Goal: Information Seeking & Learning: Find specific fact

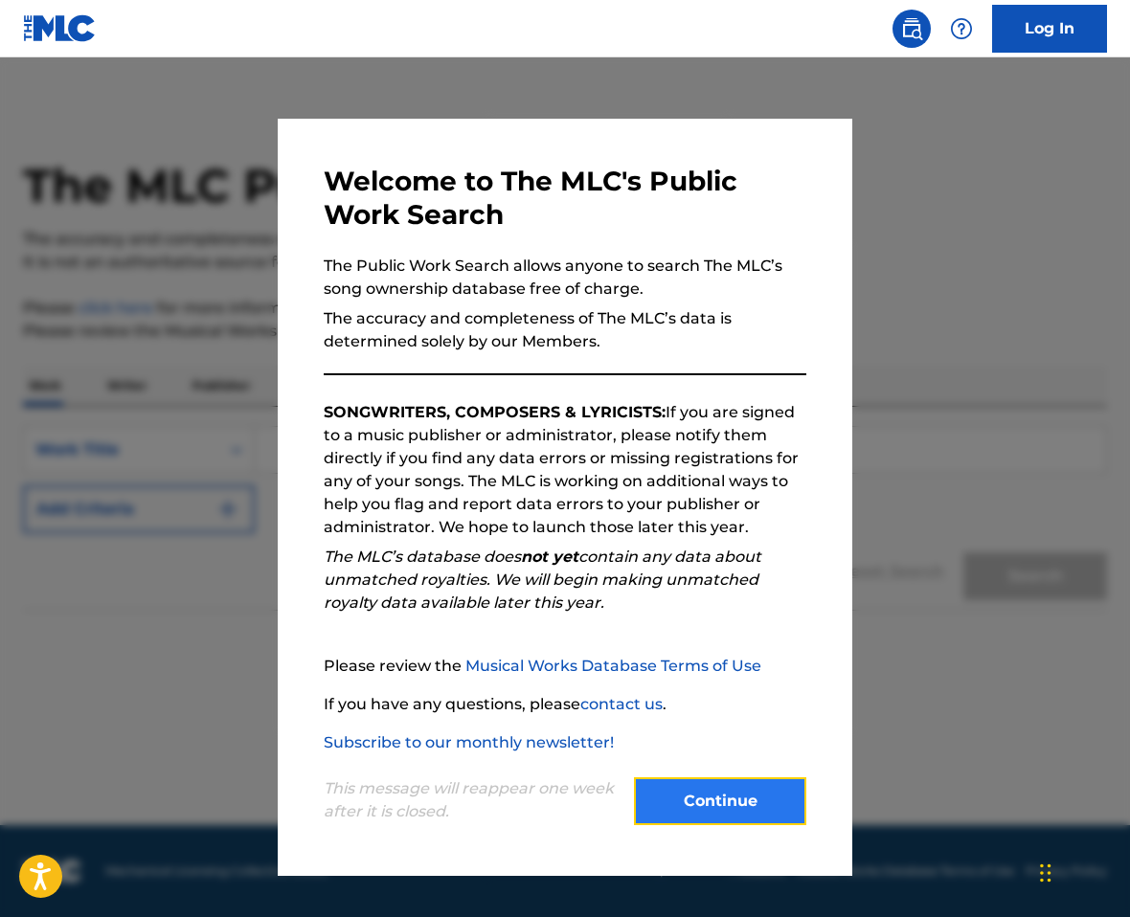
click at [703, 801] on button "Continue" at bounding box center [720, 802] width 172 height 48
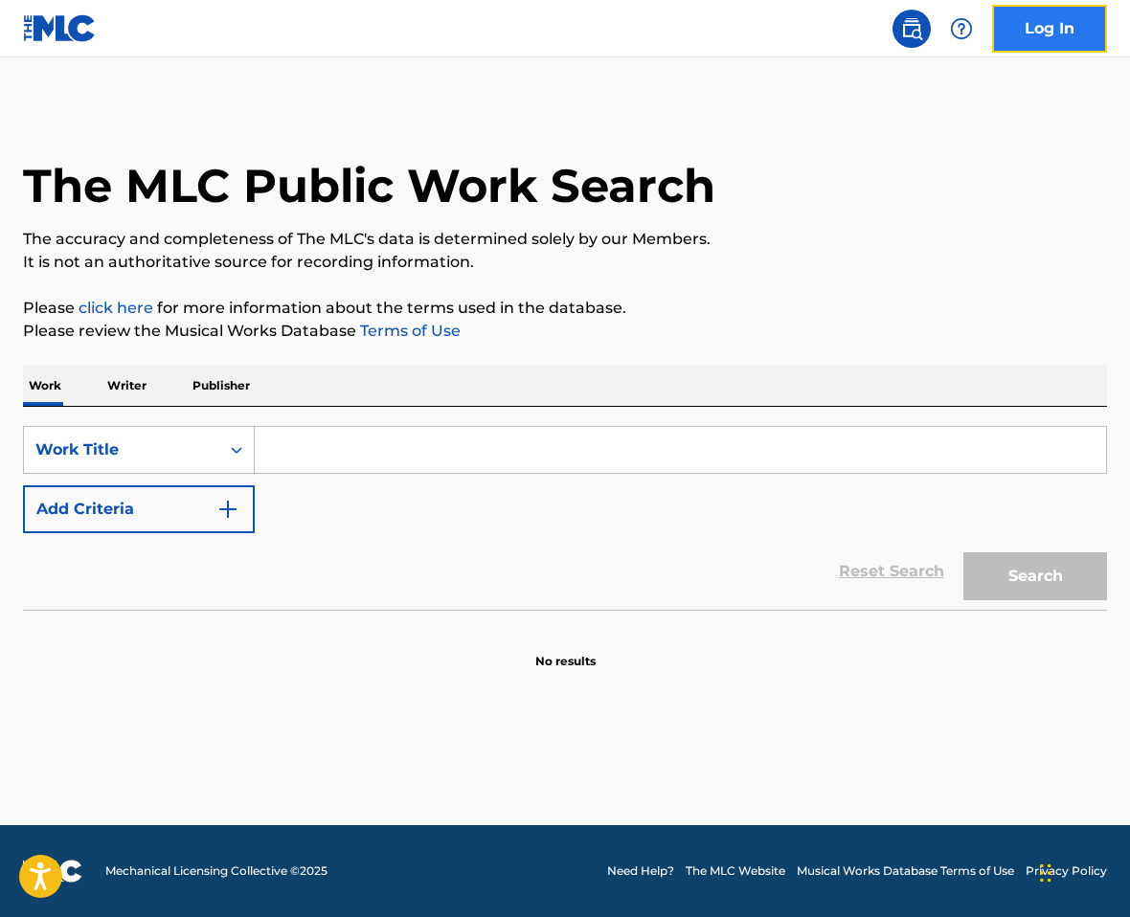
click at [1030, 31] on link "Log In" at bounding box center [1049, 29] width 115 height 48
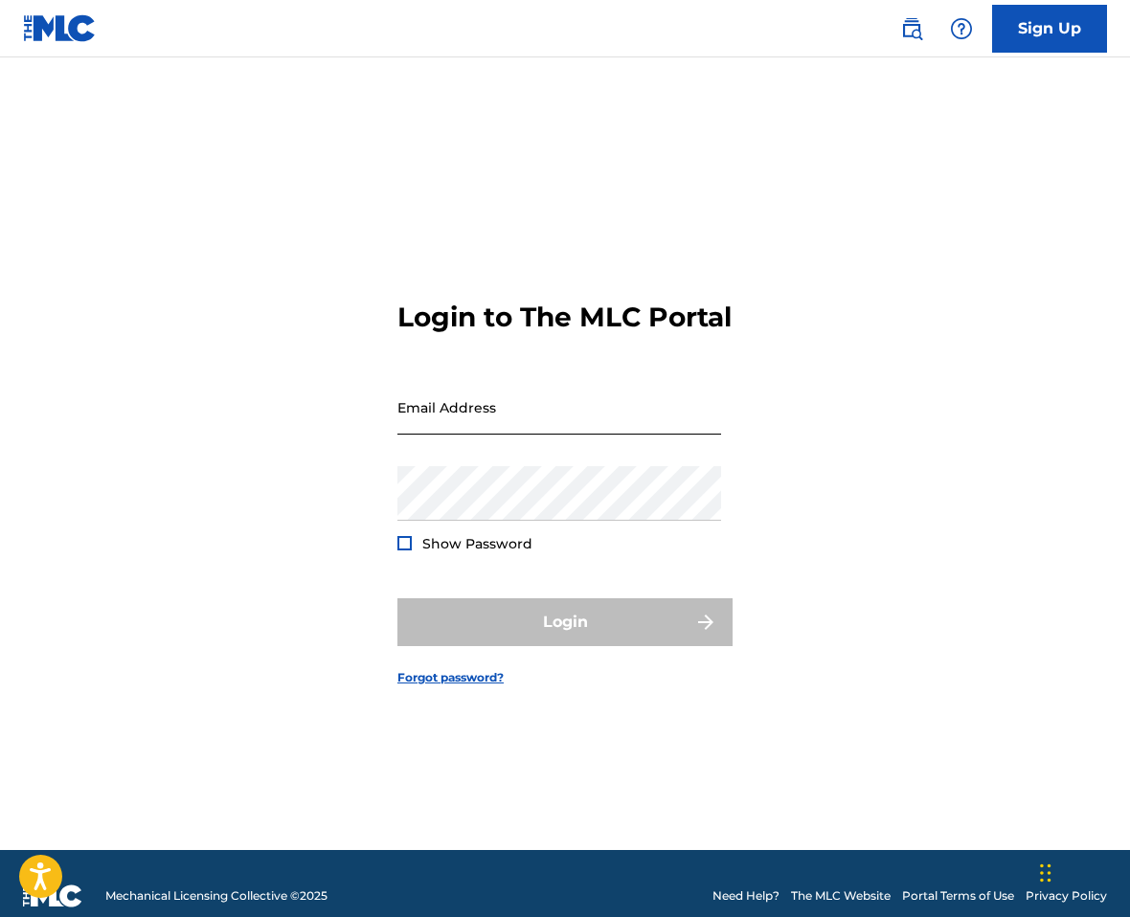
click at [487, 430] on input "Email Address" at bounding box center [559, 407] width 324 height 55
click at [613, 435] on input "Email Address" at bounding box center [559, 407] width 324 height 55
type input "tracey@goodgroove.co.uk"
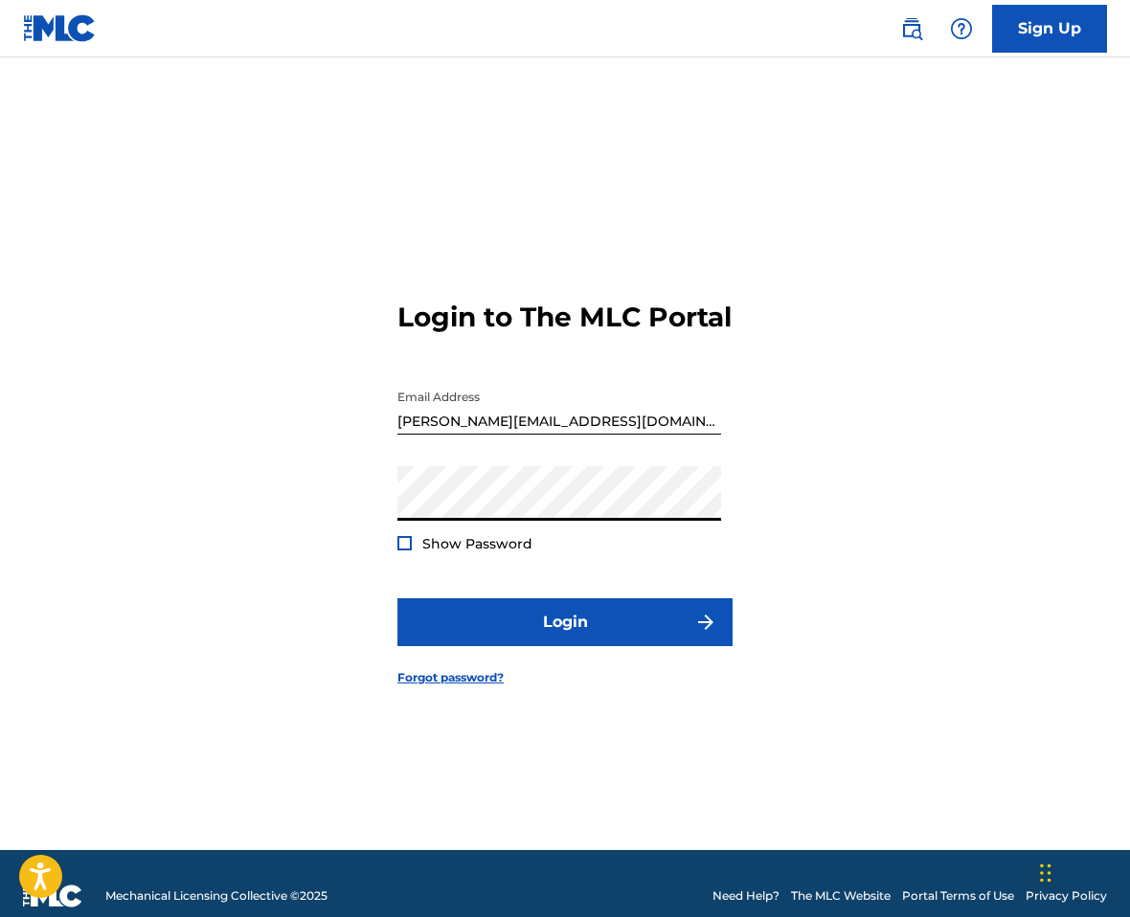
click at [459, 553] on span "Show Password" at bounding box center [477, 543] width 110 height 17
click at [445, 553] on span "Show Password" at bounding box center [477, 543] width 110 height 17
click at [402, 551] on div at bounding box center [404, 543] width 14 height 14
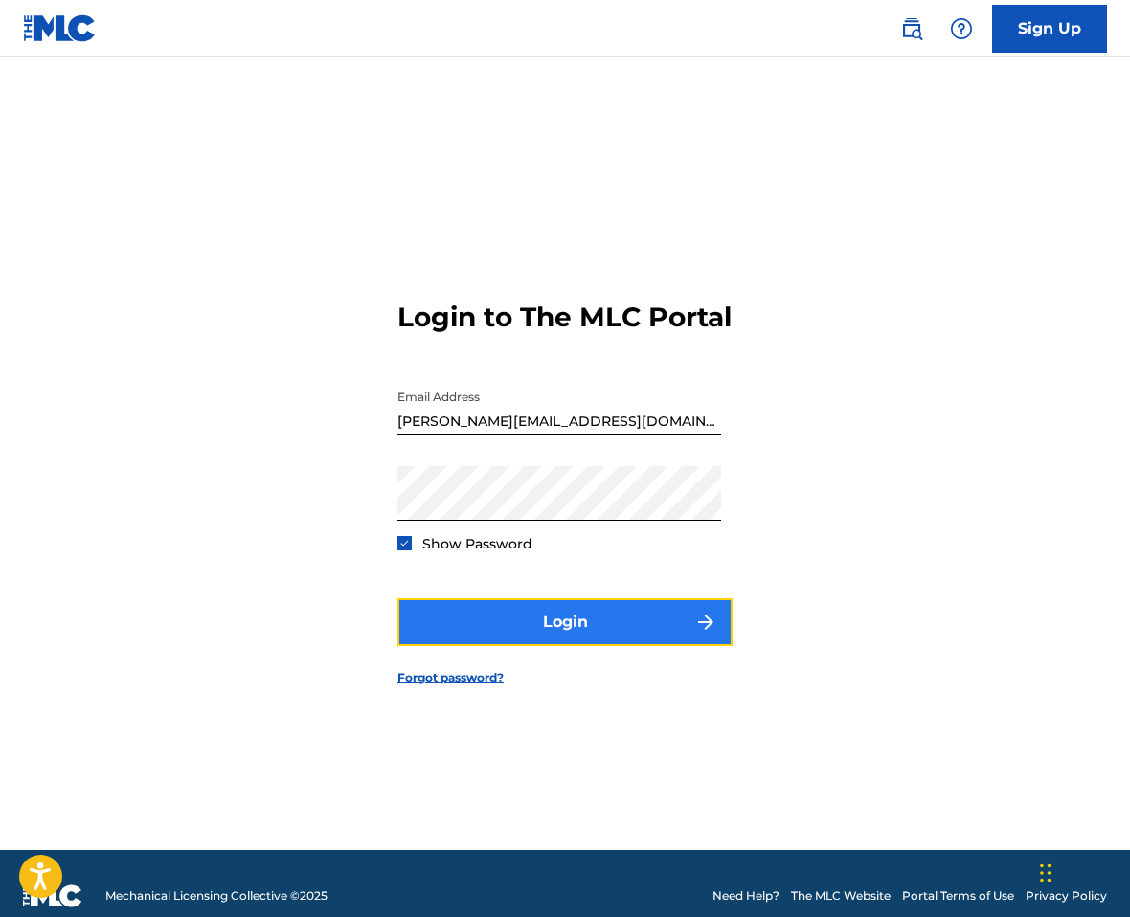
click at [490, 627] on button "Login" at bounding box center [564, 623] width 335 height 48
click at [483, 639] on button "Login" at bounding box center [564, 623] width 335 height 48
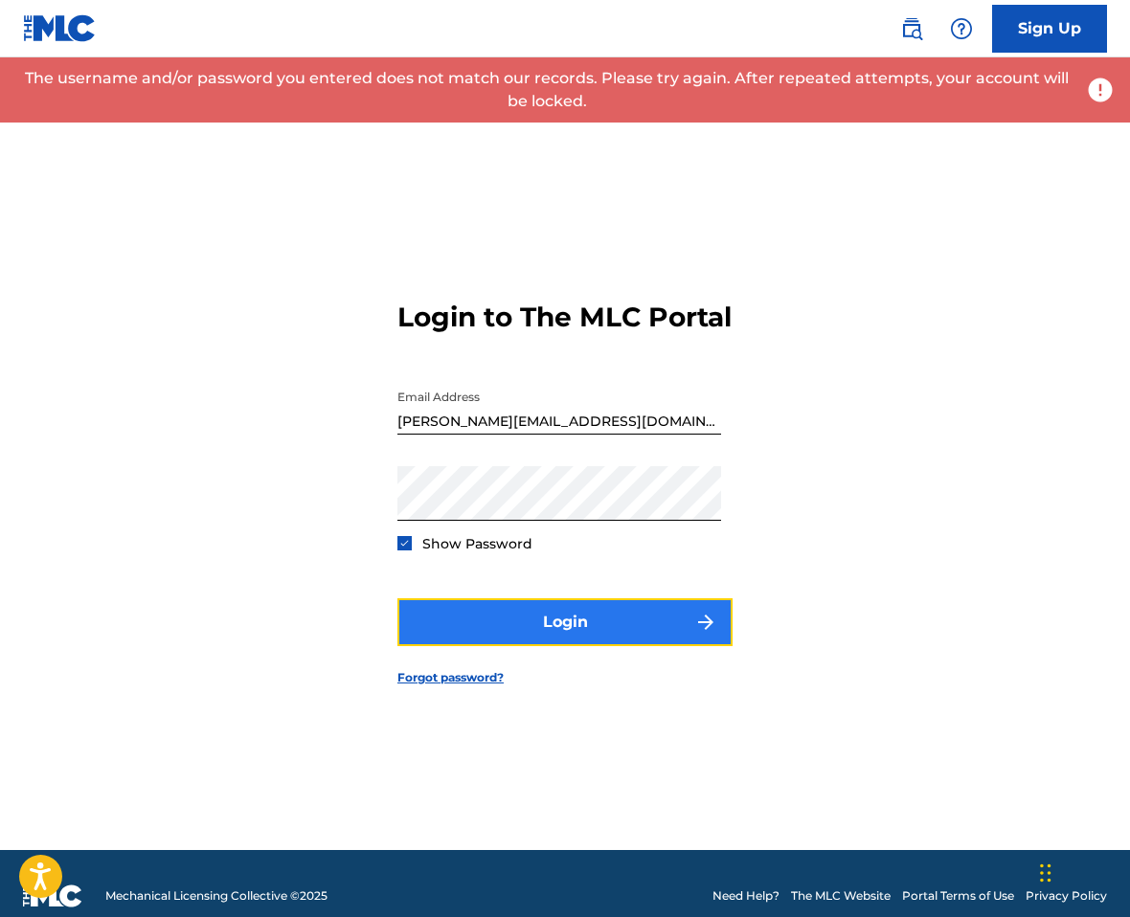
click at [483, 639] on button "Login" at bounding box center [564, 623] width 335 height 48
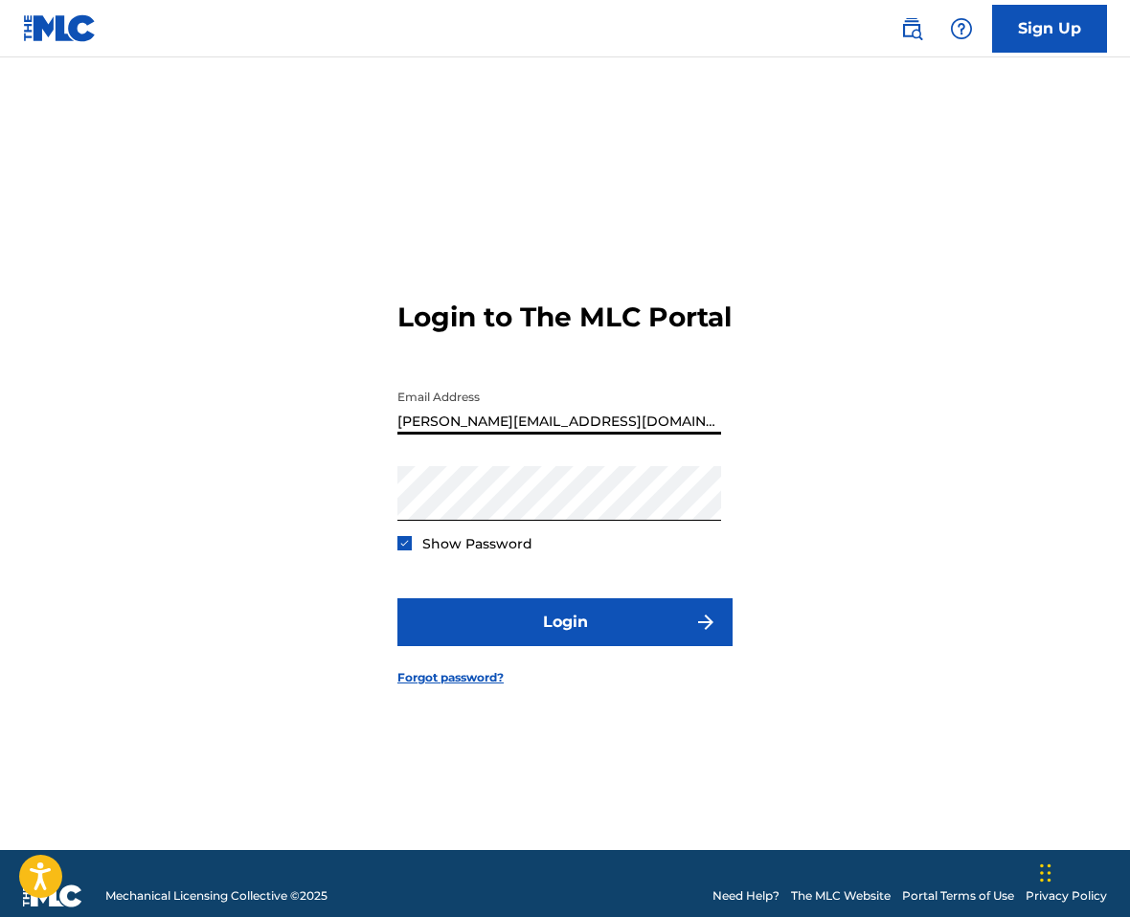
drag, startPoint x: 599, startPoint y: 440, endPoint x: 327, endPoint y: 440, distance: 272.0
click at [327, 440] on div "Login to The MLC Portal Email Address tracey@goodgroove.co.uk Password Show Pas…" at bounding box center [565, 477] width 1130 height 745
click at [83, 30] on img at bounding box center [60, 28] width 74 height 28
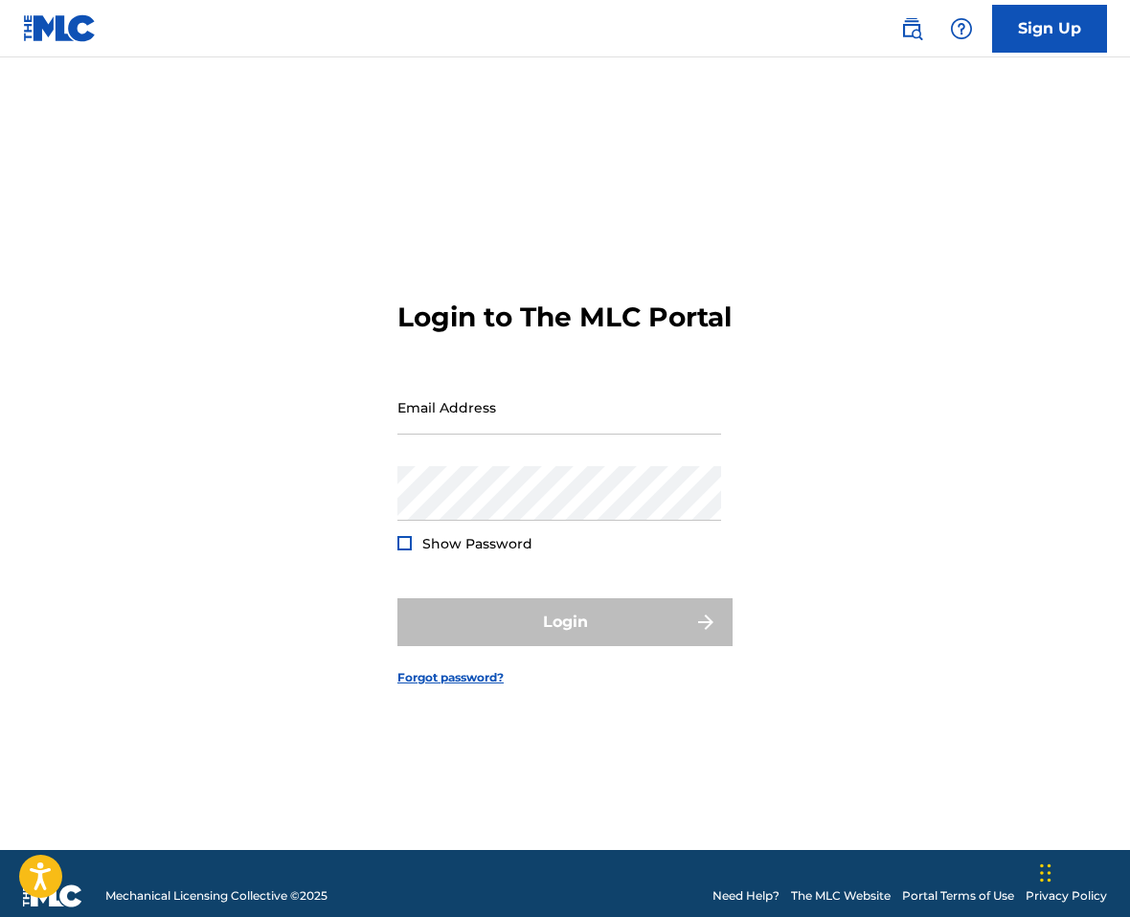
click at [50, 32] on img at bounding box center [60, 28] width 74 height 28
click at [37, 21] on img at bounding box center [60, 28] width 74 height 28
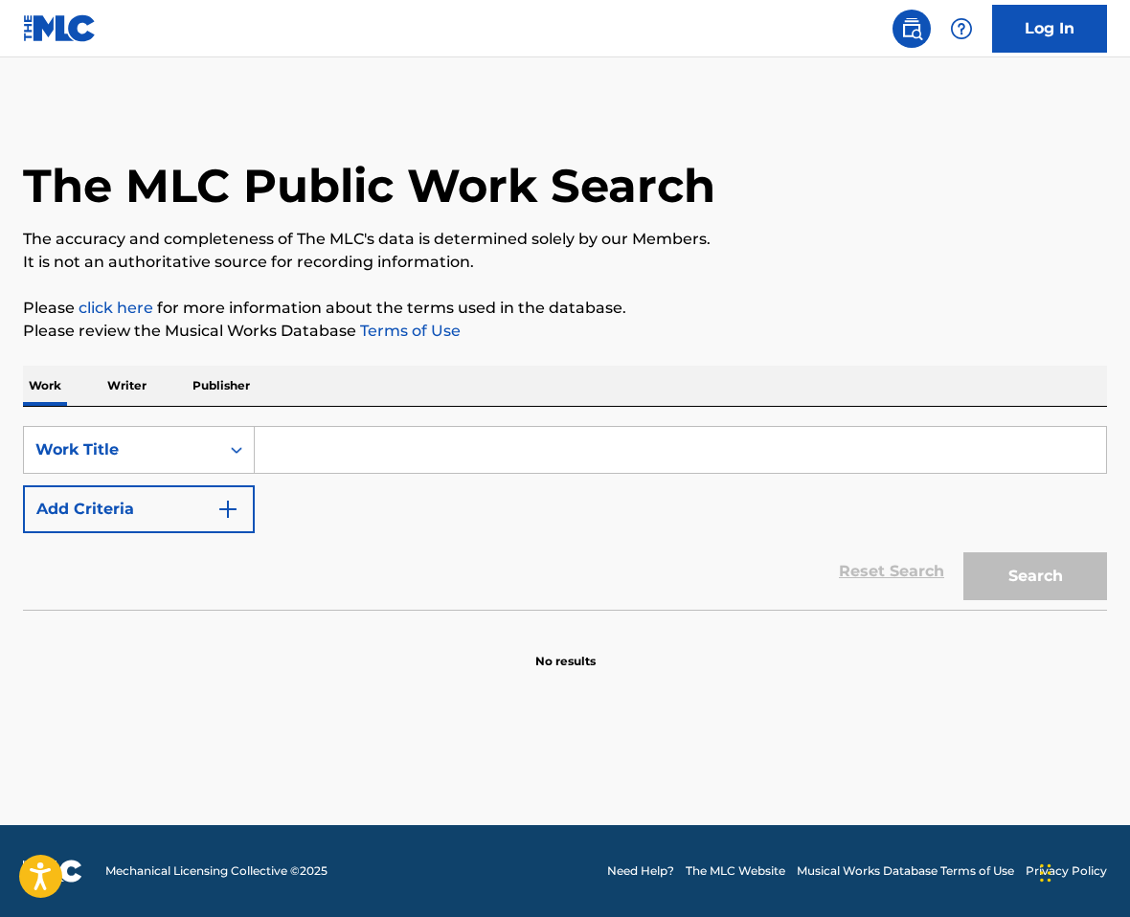
click at [301, 454] on input "Search Form" at bounding box center [680, 450] width 851 height 46
paste input "A GAME OF TWO HALVES"
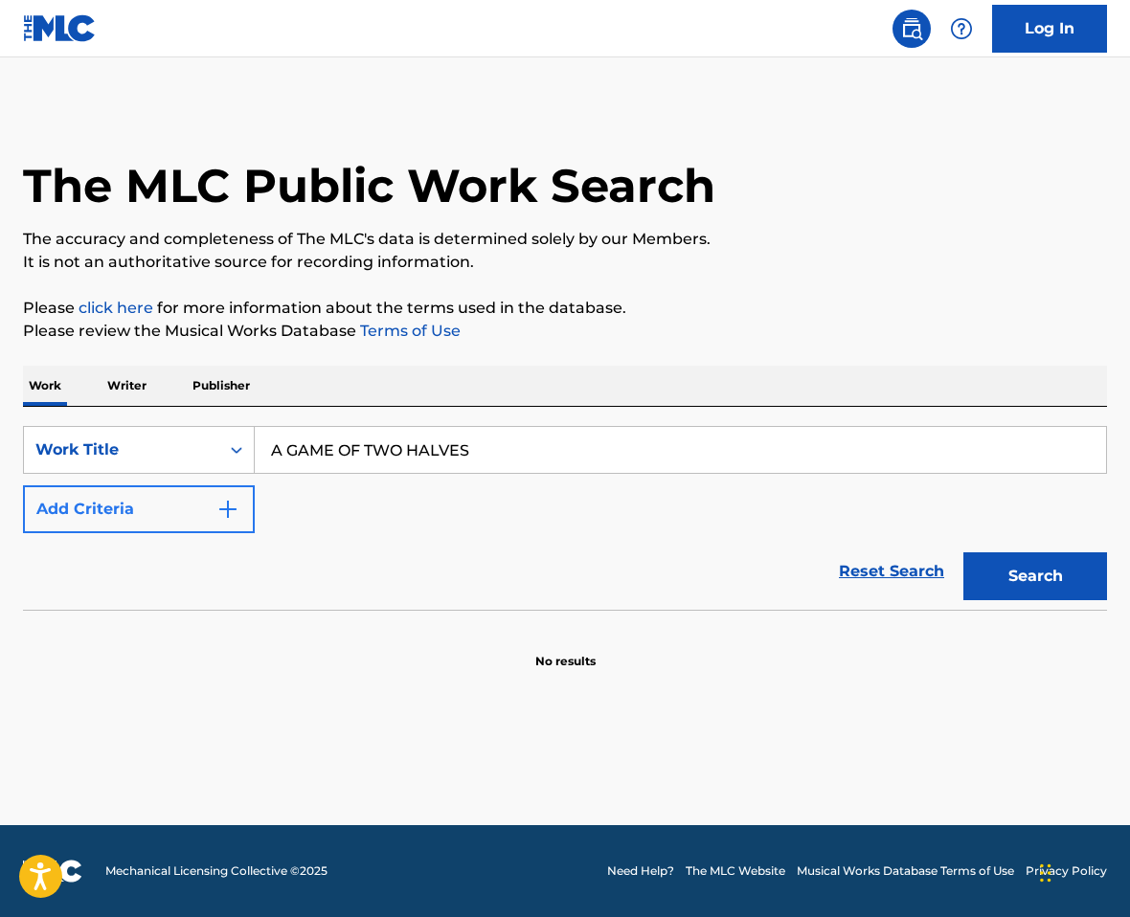
type input "A GAME OF TWO HALVES"
click at [164, 529] on button "Add Criteria" at bounding box center [139, 510] width 232 height 48
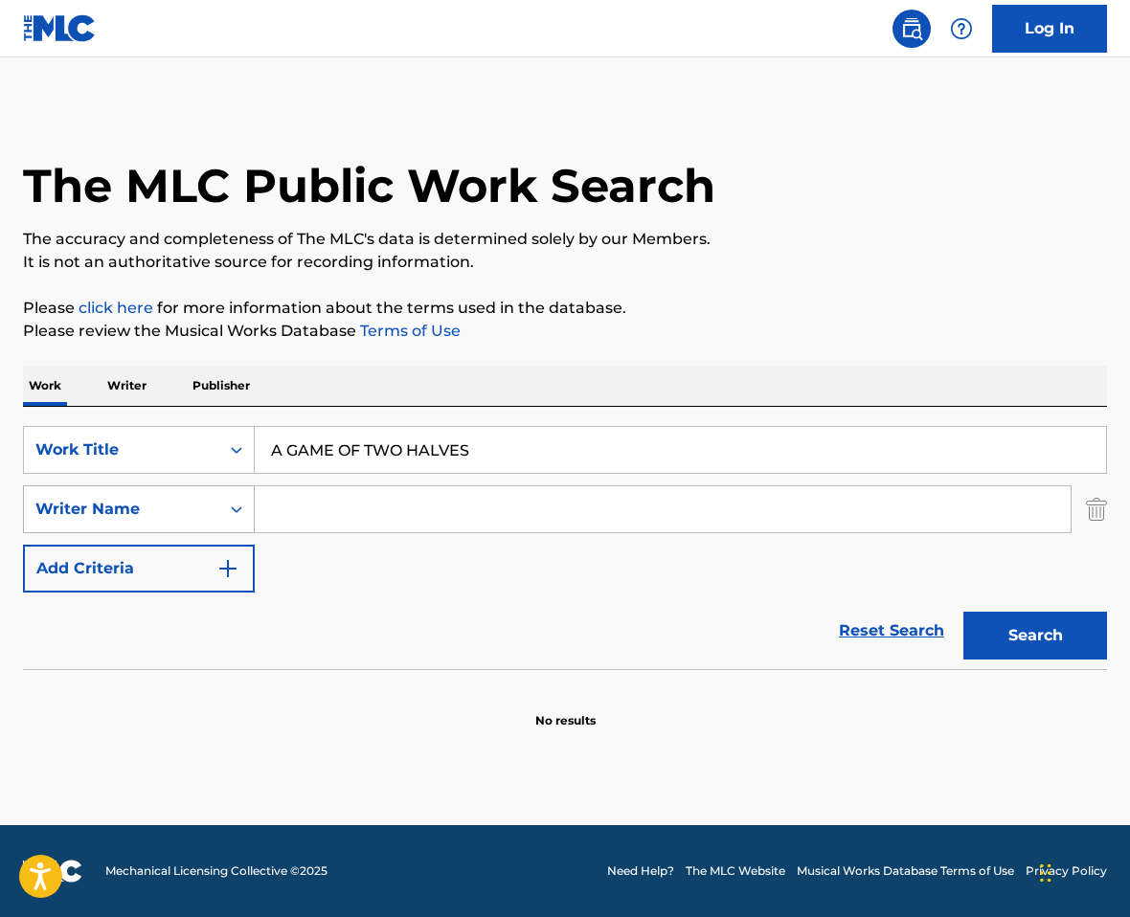
click at [167, 515] on div "Writer Name" at bounding box center [121, 509] width 172 height 23
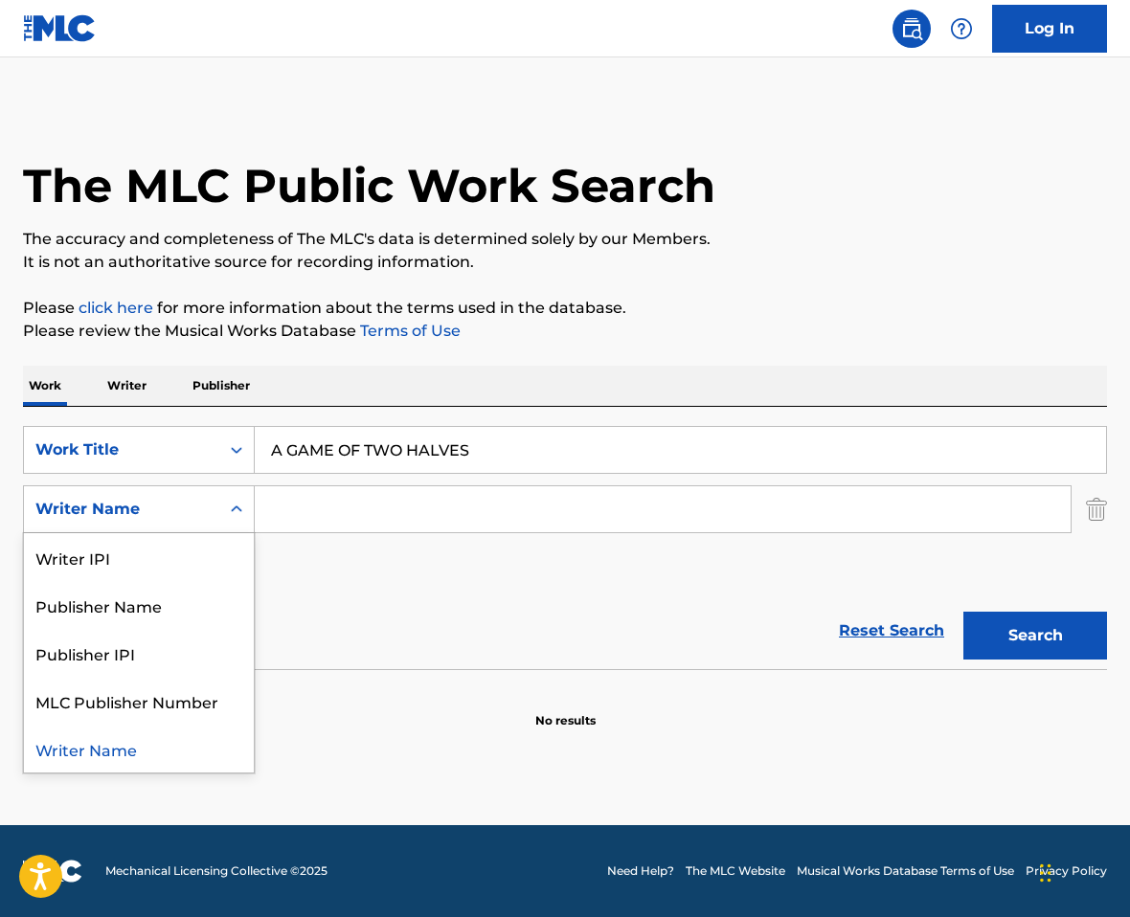
click at [313, 493] on input "Search Form" at bounding box center [663, 509] width 816 height 46
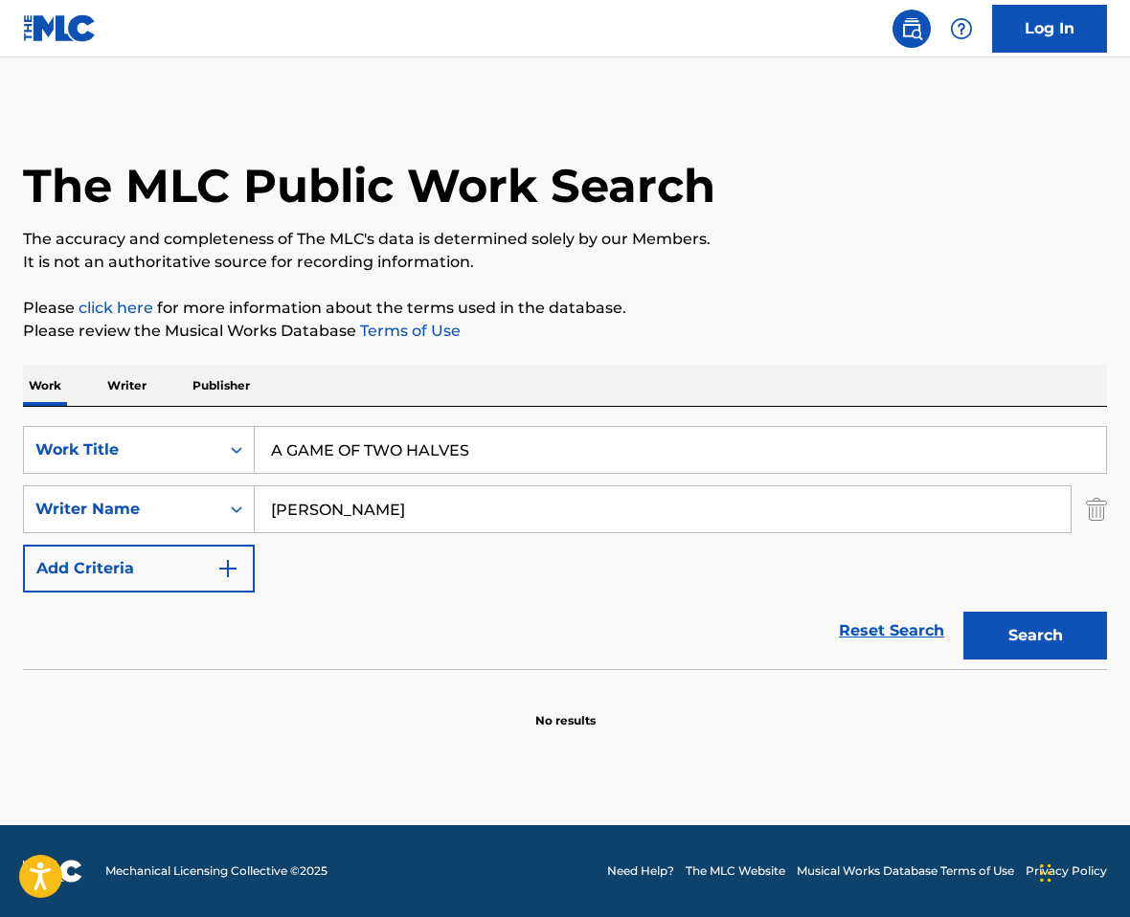
type input "De salis"
click at [988, 621] on button "Search" at bounding box center [1035, 636] width 144 height 48
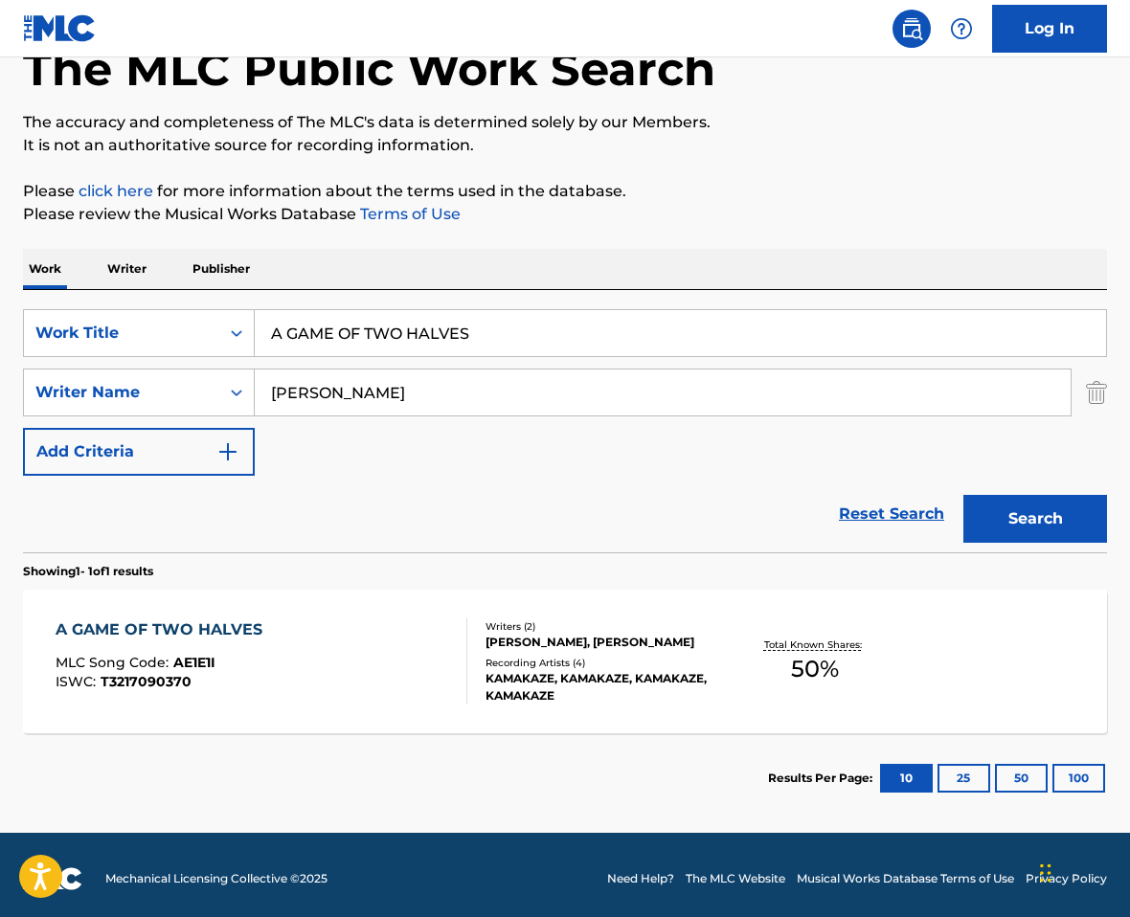
scroll to position [120, 0]
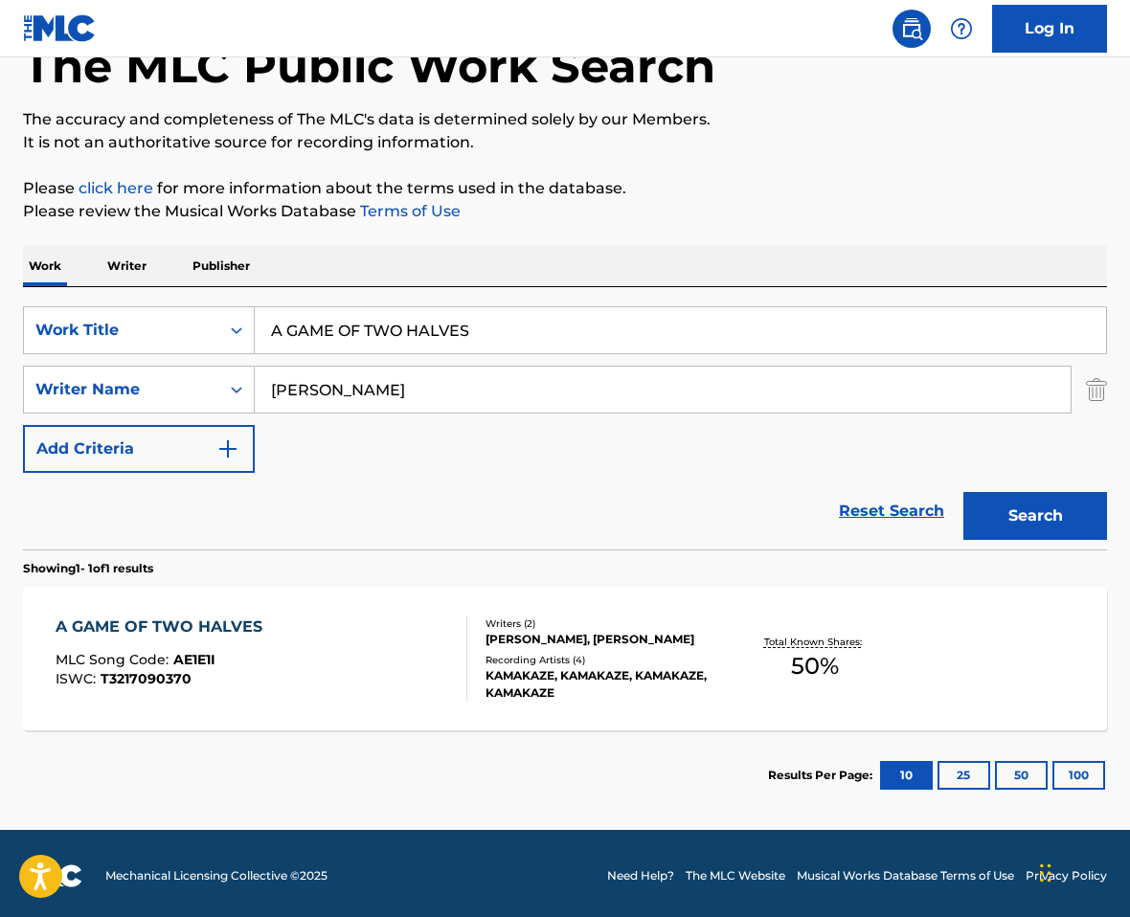
click at [259, 621] on div "A GAME OF TWO HALVES" at bounding box center [164, 627] width 216 height 23
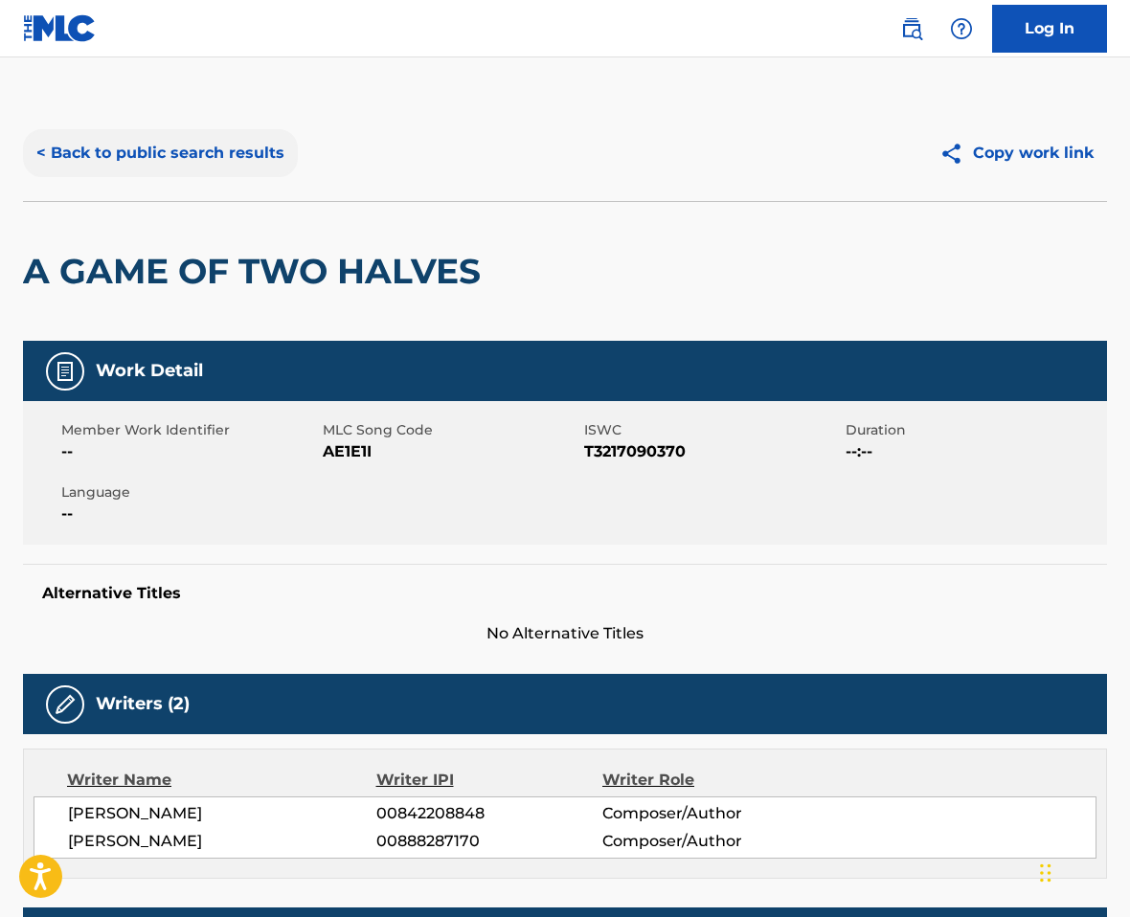
click at [159, 162] on button "< Back to public search results" at bounding box center [160, 153] width 275 height 48
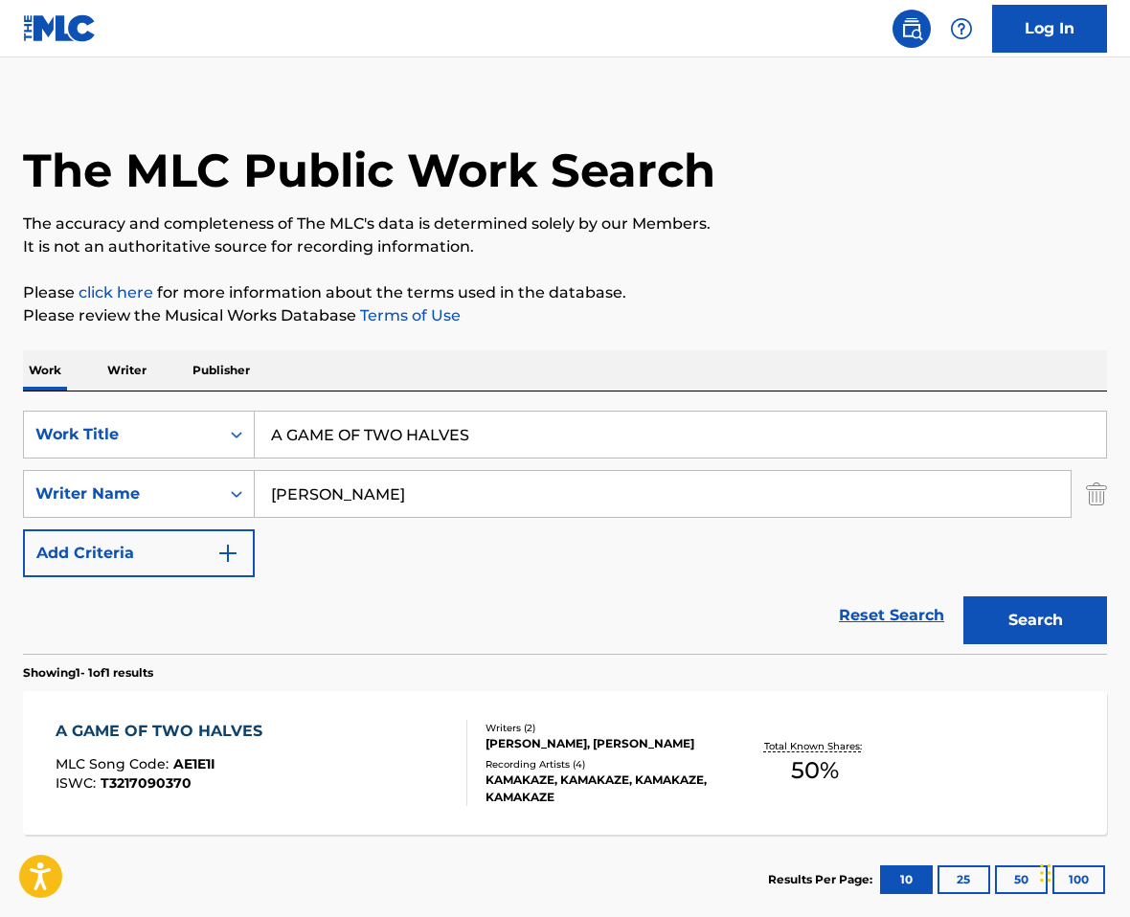
drag, startPoint x: 474, startPoint y: 446, endPoint x: 260, endPoint y: 436, distance: 214.8
click at [260, 437] on input "A GAME OF TWO HALVES" at bounding box center [680, 435] width 851 height 46
paste input "LOOKING BACK"
click at [350, 494] on input "De salis" at bounding box center [663, 494] width 816 height 46
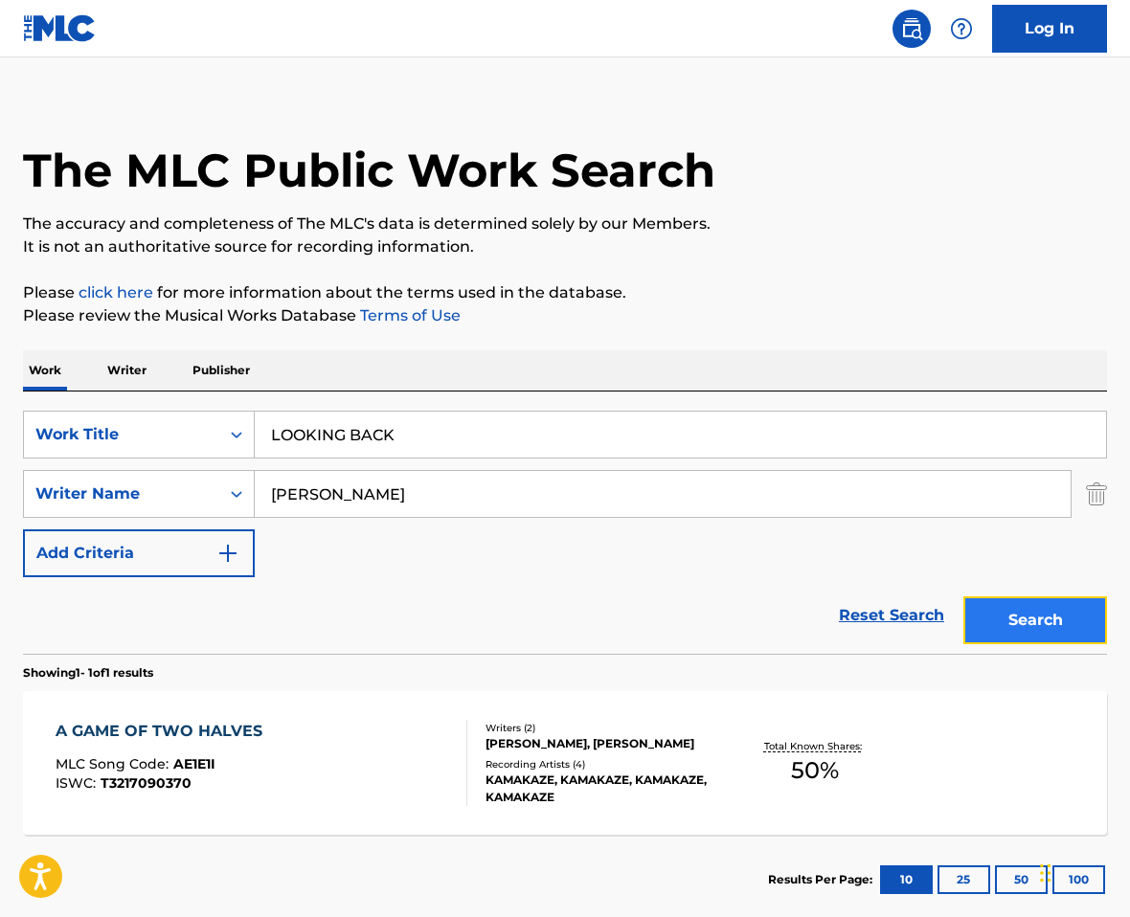
click at [1017, 598] on button "Search" at bounding box center [1035, 621] width 144 height 48
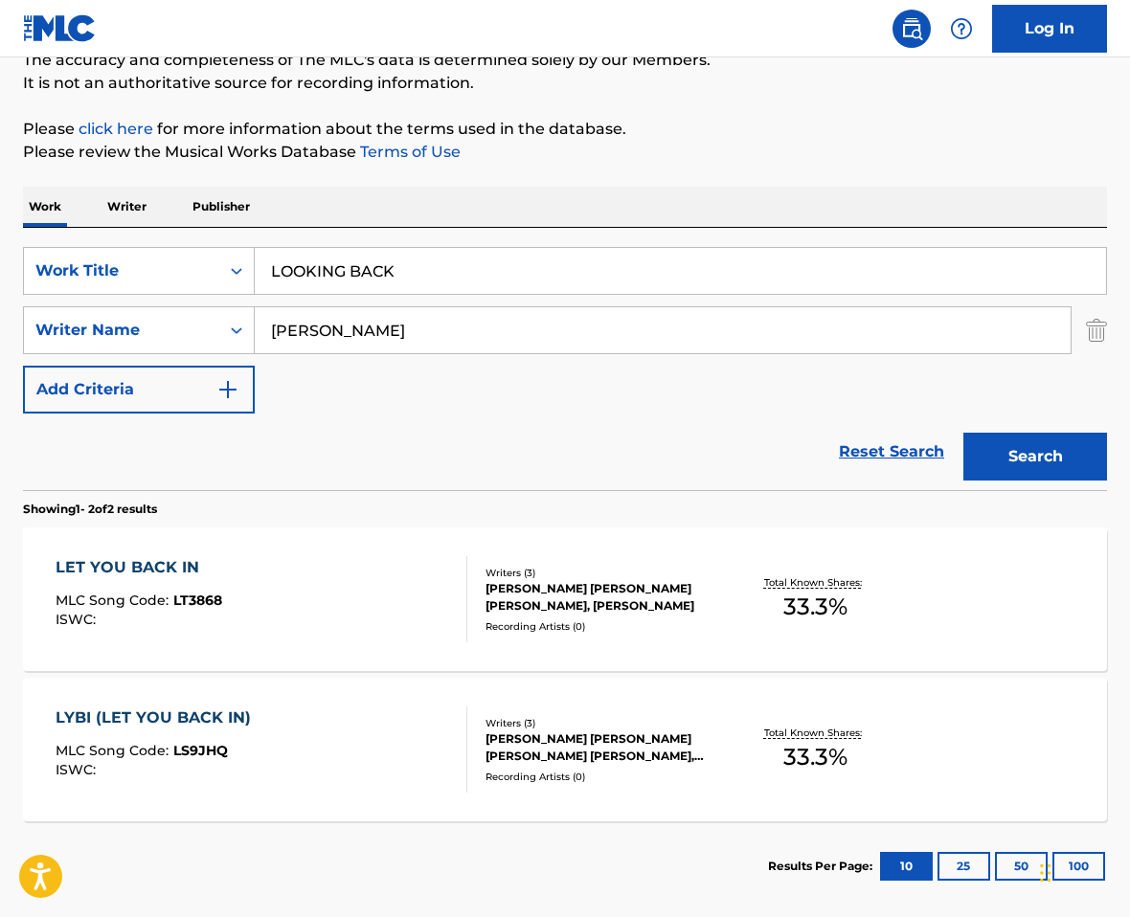
scroll to position [198, 0]
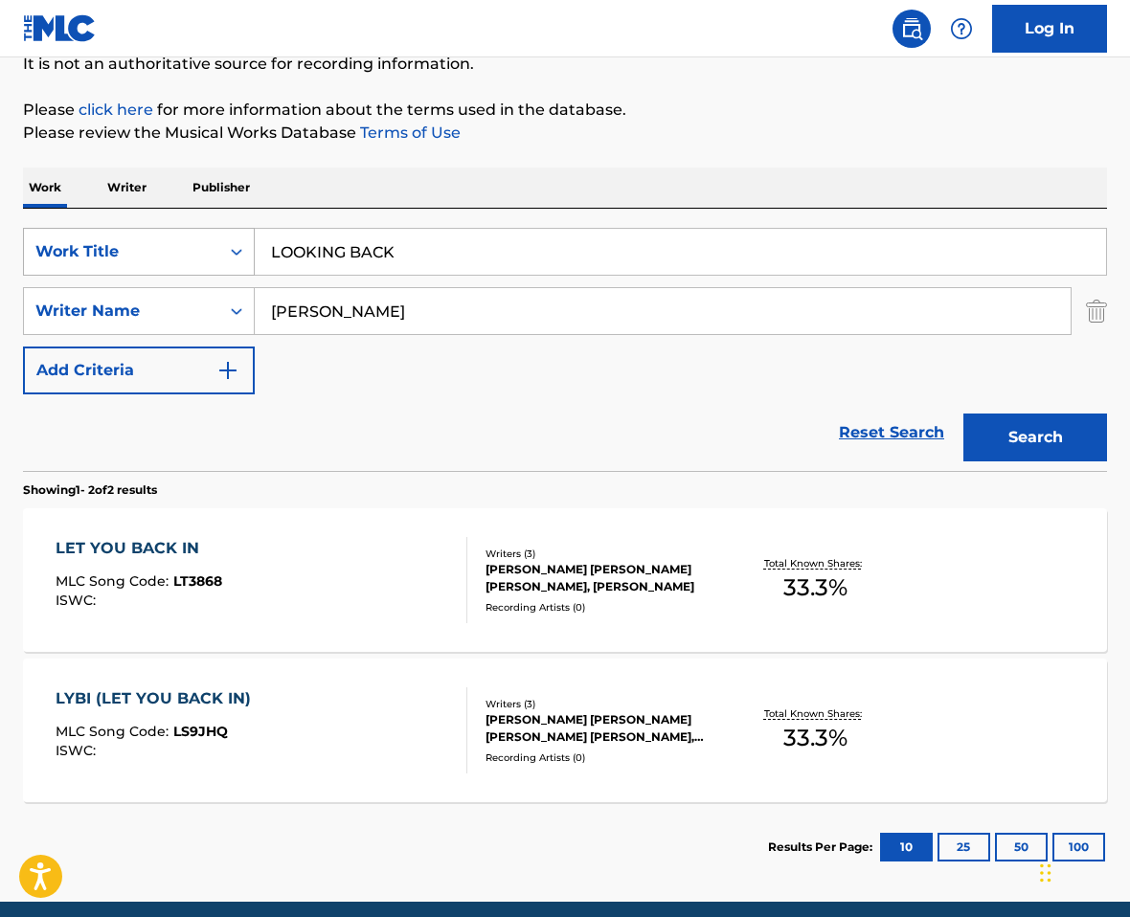
drag, startPoint x: 403, startPoint y: 244, endPoint x: 253, endPoint y: 244, distance: 150.4
click at [253, 244] on div "SearchWithCriteria7bbc4717-2869-47e9-b9f0-297a62ca0897 Work Title LOOKING BACK" at bounding box center [565, 252] width 1084 height 48
paste input "YBI (Let You Back In)"
type input "LYBI (Let You Back In)"
click at [963, 414] on button "Search" at bounding box center [1035, 438] width 144 height 48
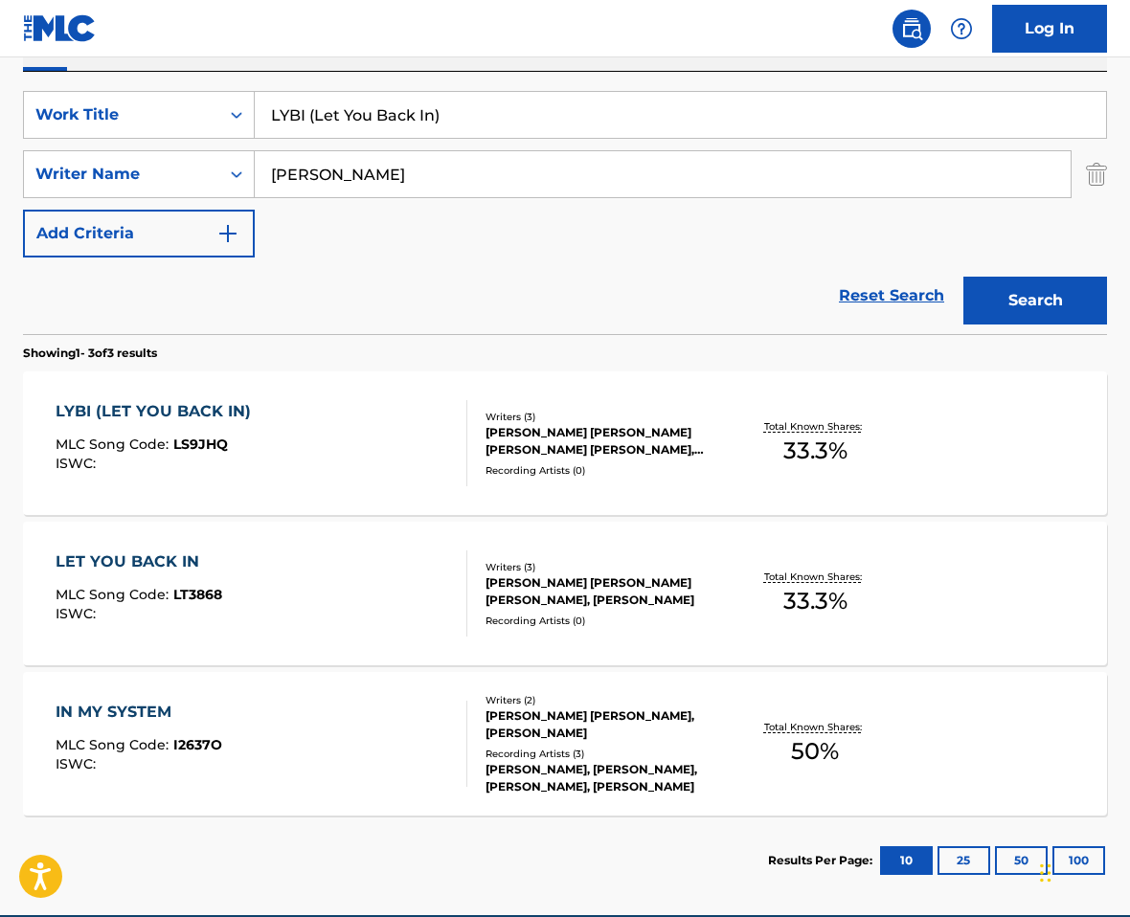
scroll to position [351, 0]
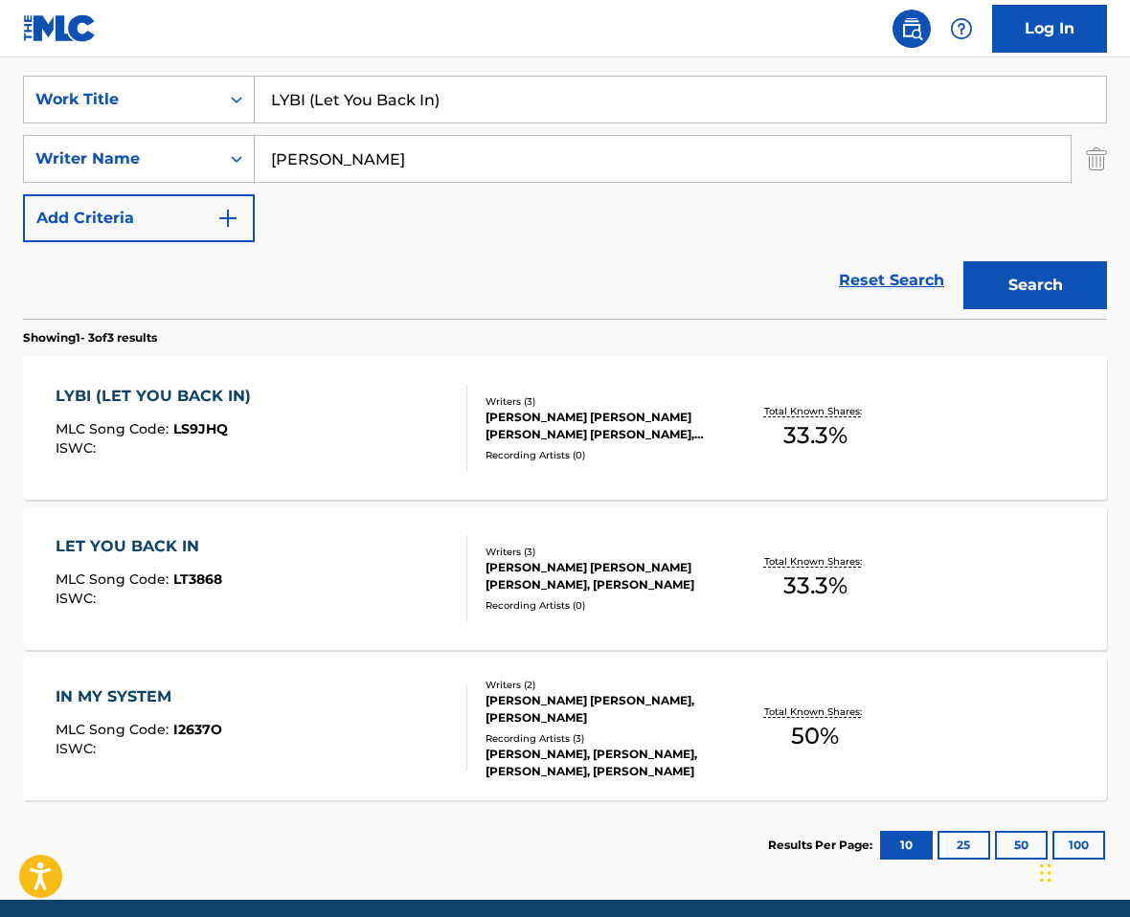
click at [358, 475] on div "LYBI (LET YOU BACK IN) MLC Song Code : LS9JHQ ISWC : Writers ( 3 ) WILFRED LEO …" at bounding box center [565, 428] width 1084 height 144
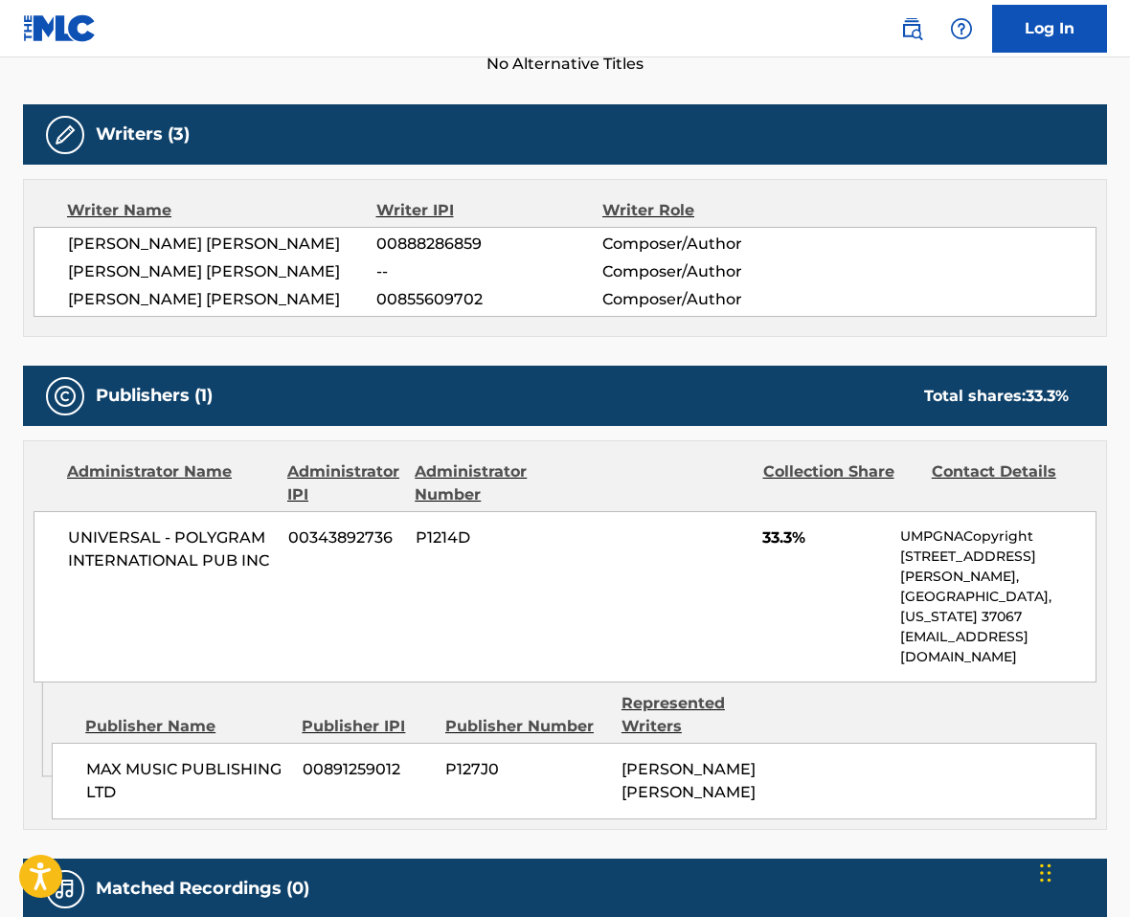
scroll to position [548, 0]
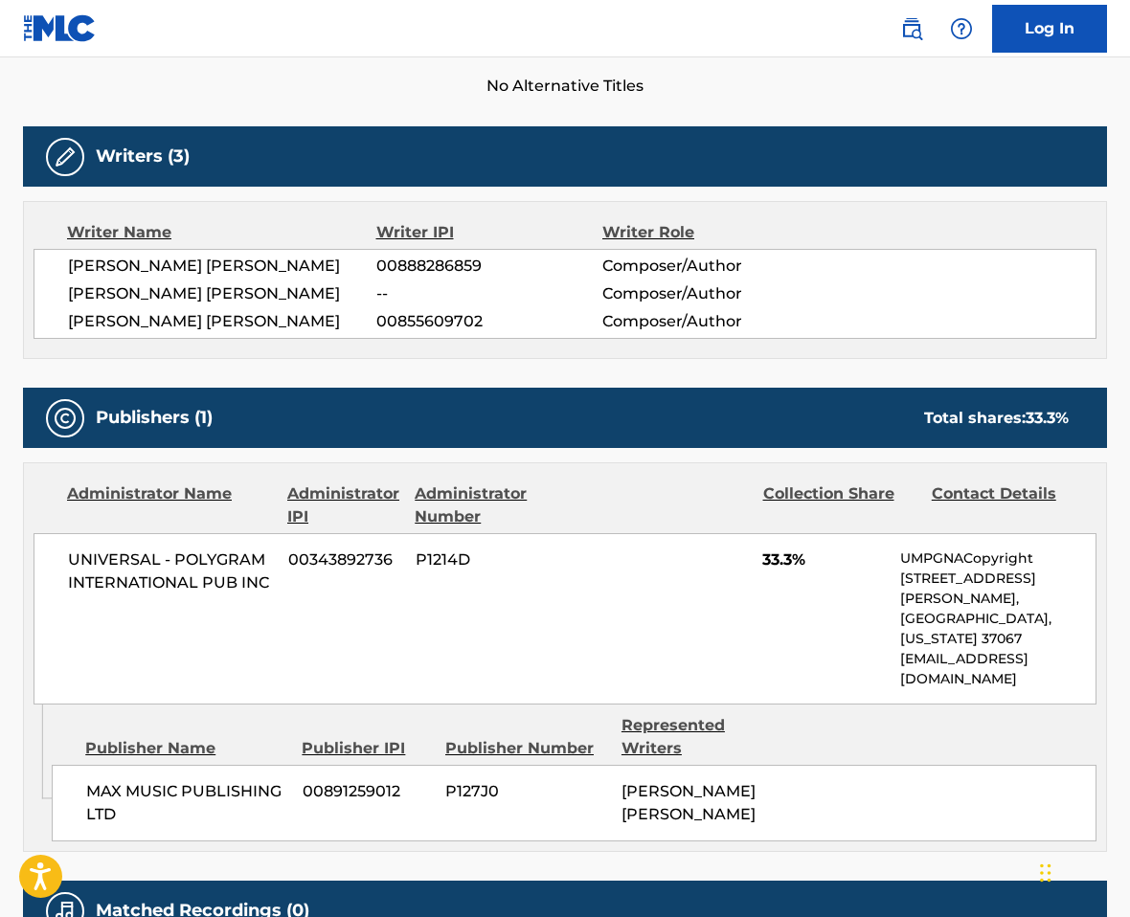
drag, startPoint x: 116, startPoint y: 292, endPoint x: 69, endPoint y: 272, distance: 51.1
click at [69, 272] on span "WILFRED LEO CHARLES HERZIG DE SALIS" at bounding box center [222, 266] width 308 height 23
click at [93, 275] on span "WILFRED LEO CHARLES HERZIG DE SALIS" at bounding box center [222, 266] width 308 height 23
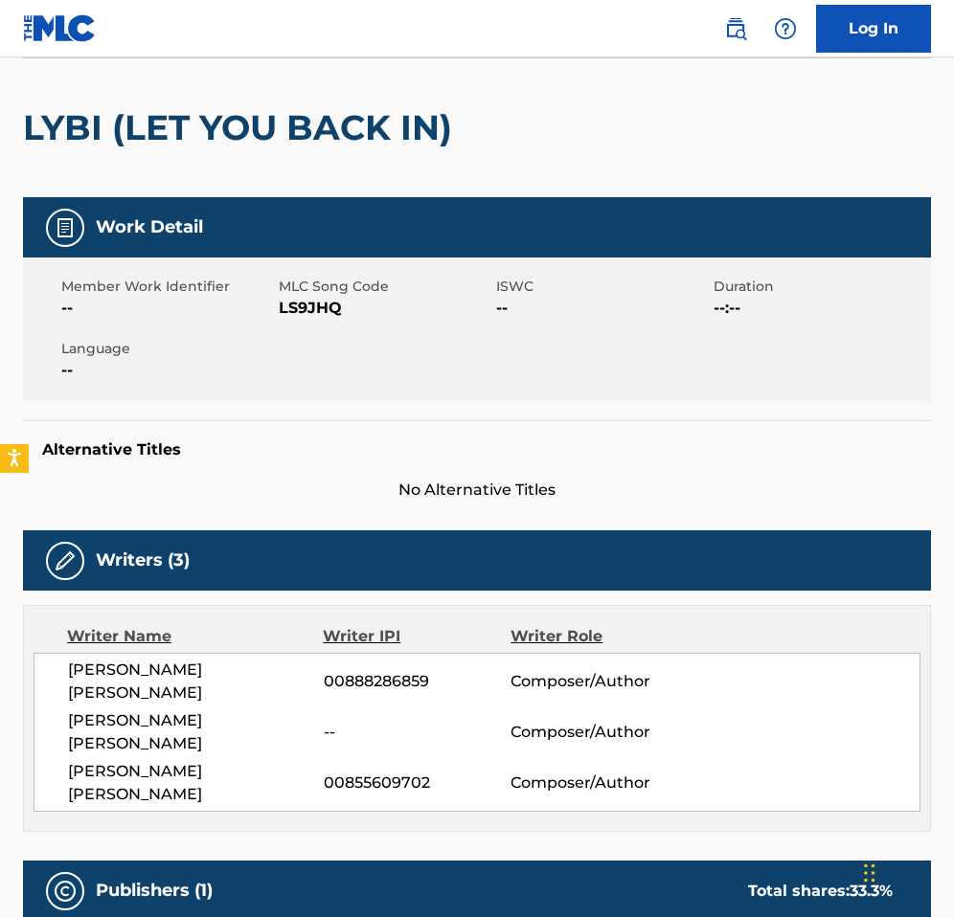
scroll to position [0, 0]
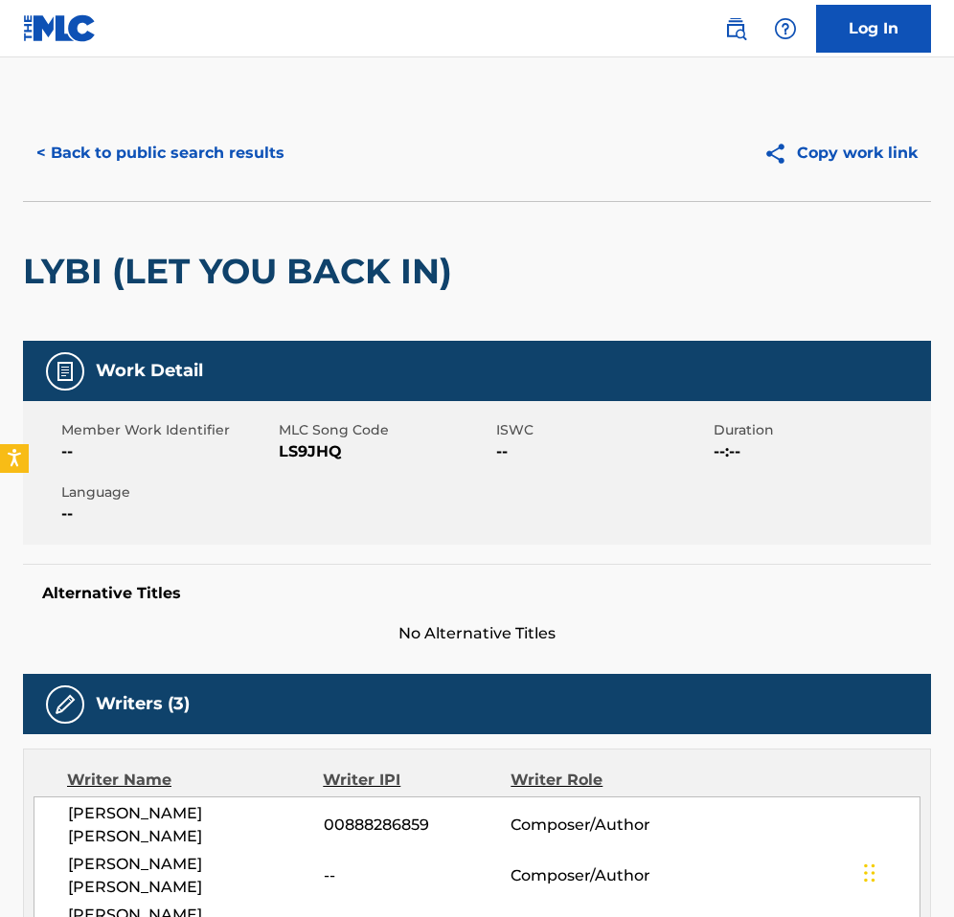
scroll to position [306, 0]
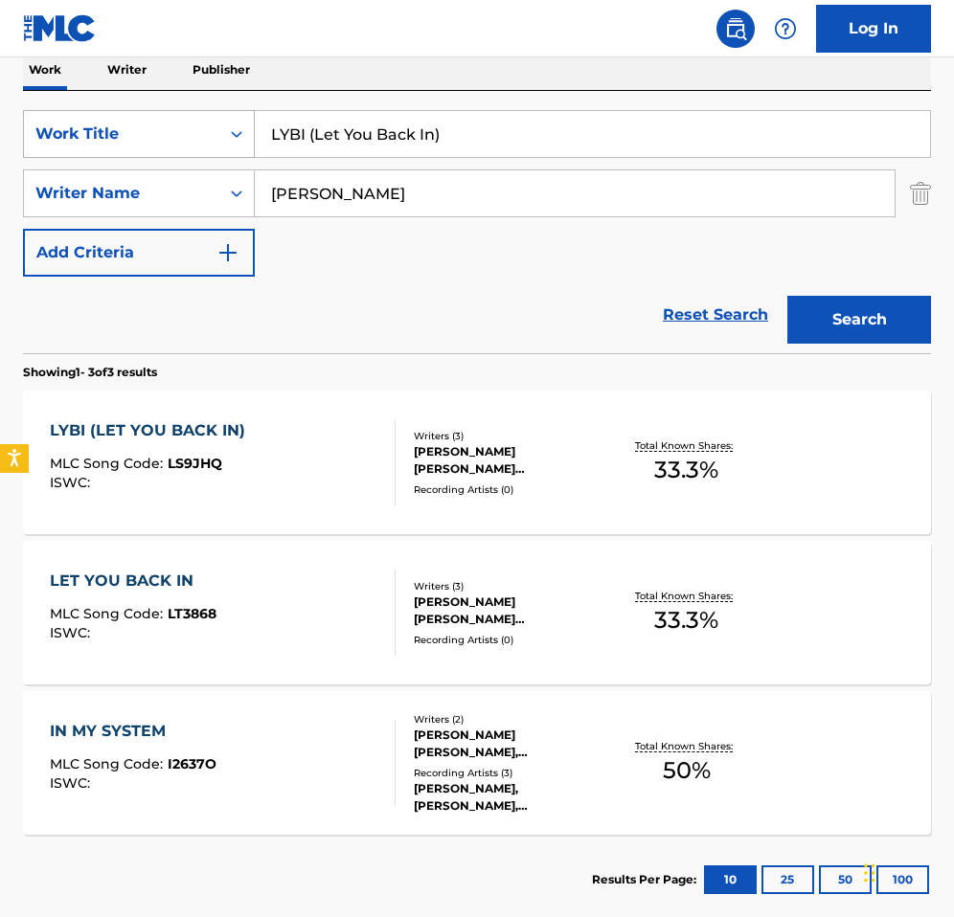
drag, startPoint x: 454, startPoint y: 138, endPoint x: 197, endPoint y: 134, distance: 256.7
click at [197, 134] on div "SearchWithCriteria7bbc4717-2869-47e9-b9f0-297a62ca0897 Work Title LYBI (Let You…" at bounding box center [477, 134] width 908 height 48
click at [787, 296] on button "Search" at bounding box center [859, 320] width 144 height 48
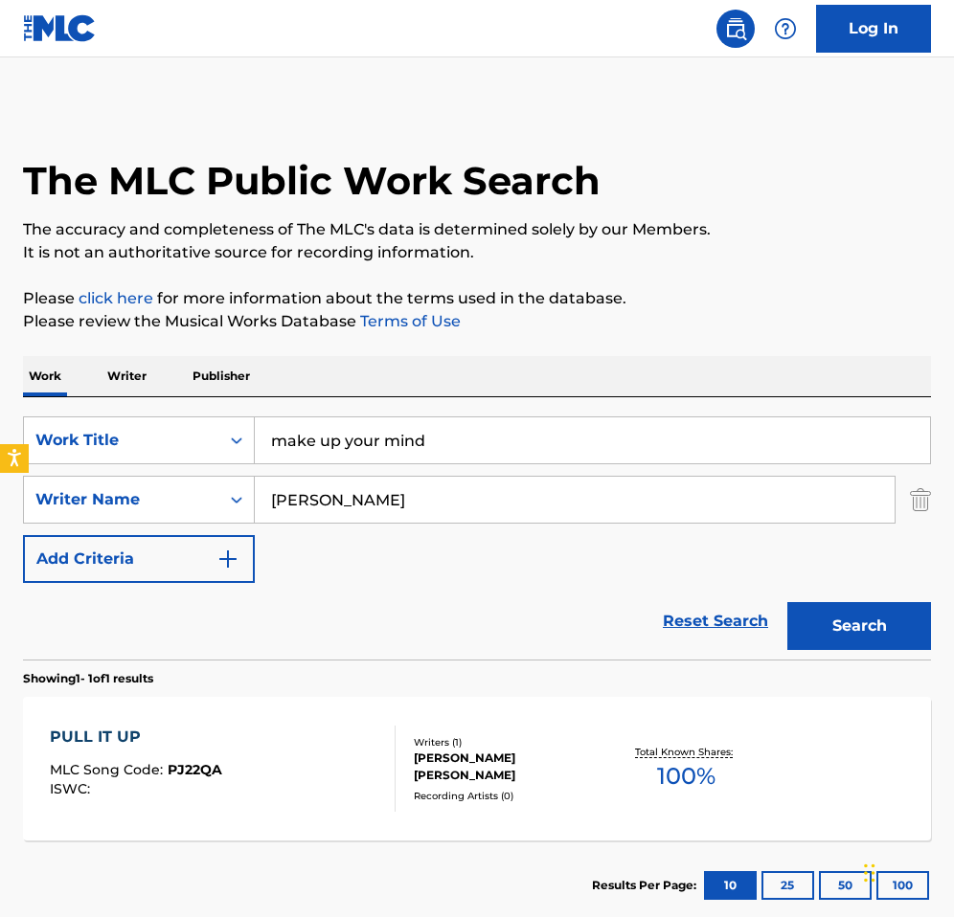
scroll to position [115, 0]
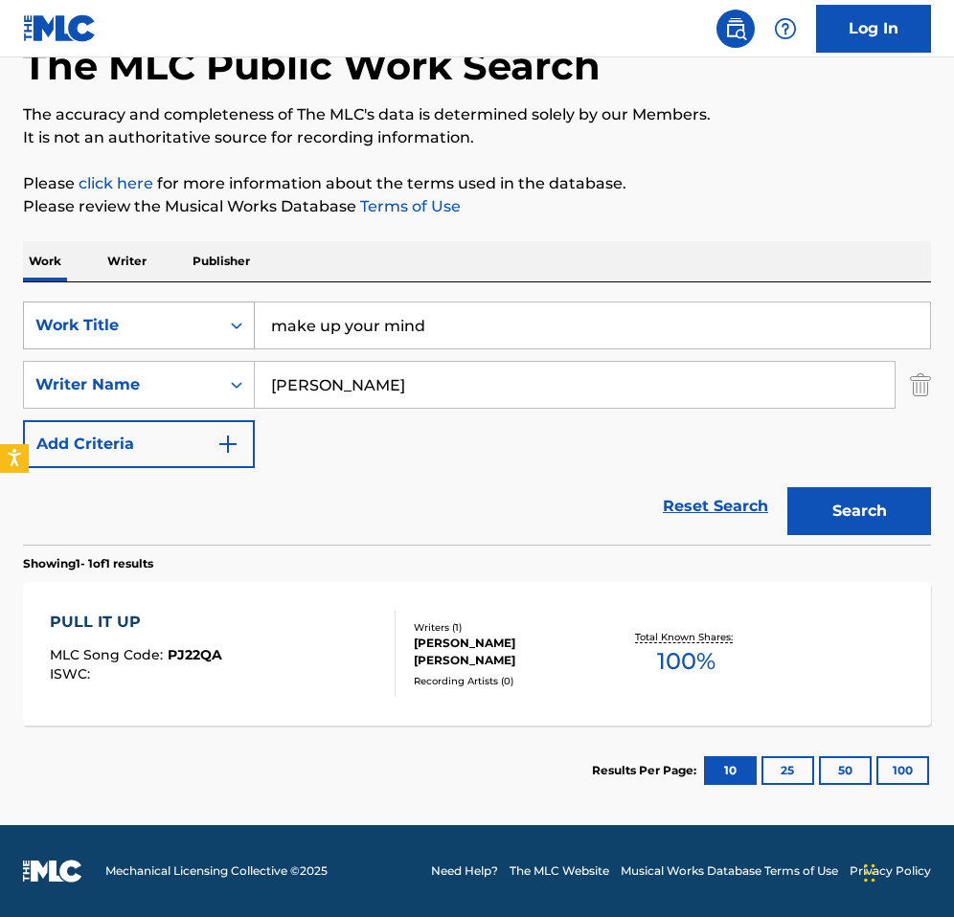
drag, startPoint x: 333, startPoint y: 328, endPoint x: 226, endPoint y: 328, distance: 107.3
click at [226, 328] on div "SearchWithCriteria7bbc4717-2869-47e9-b9f0-297a62ca0897 Work Title make up your …" at bounding box center [477, 326] width 908 height 48
click at [787, 487] on button "Search" at bounding box center [859, 511] width 144 height 48
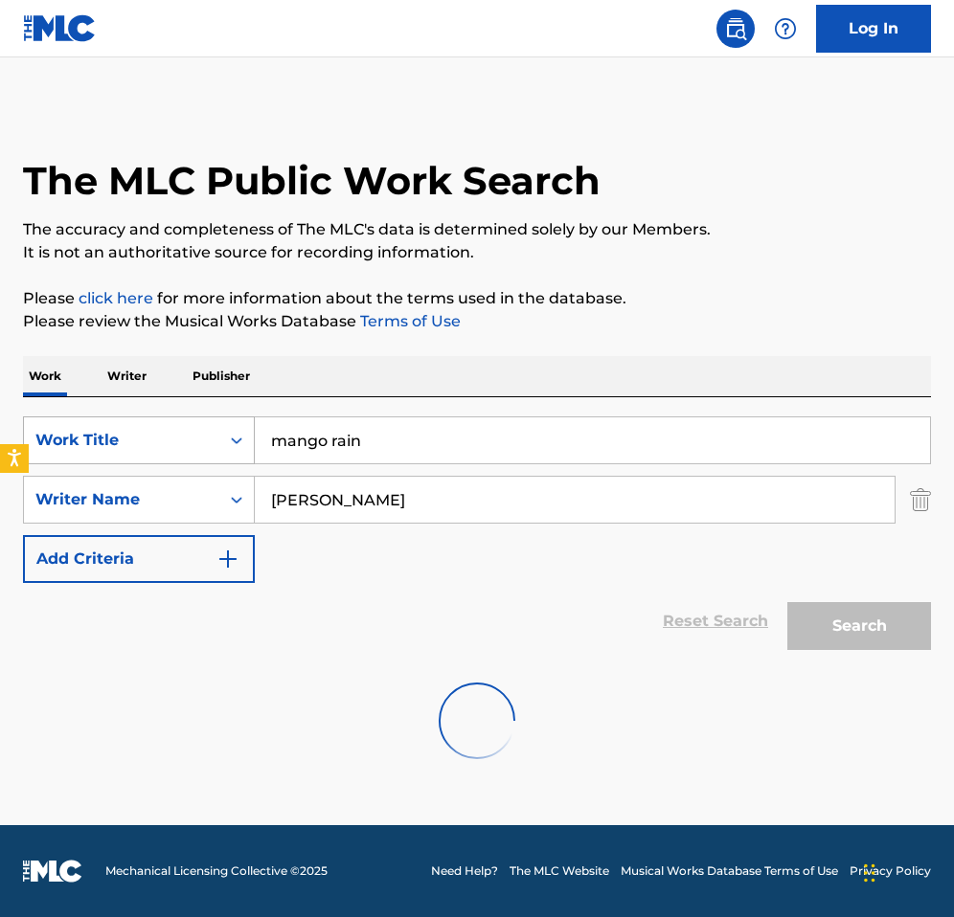
scroll to position [0, 0]
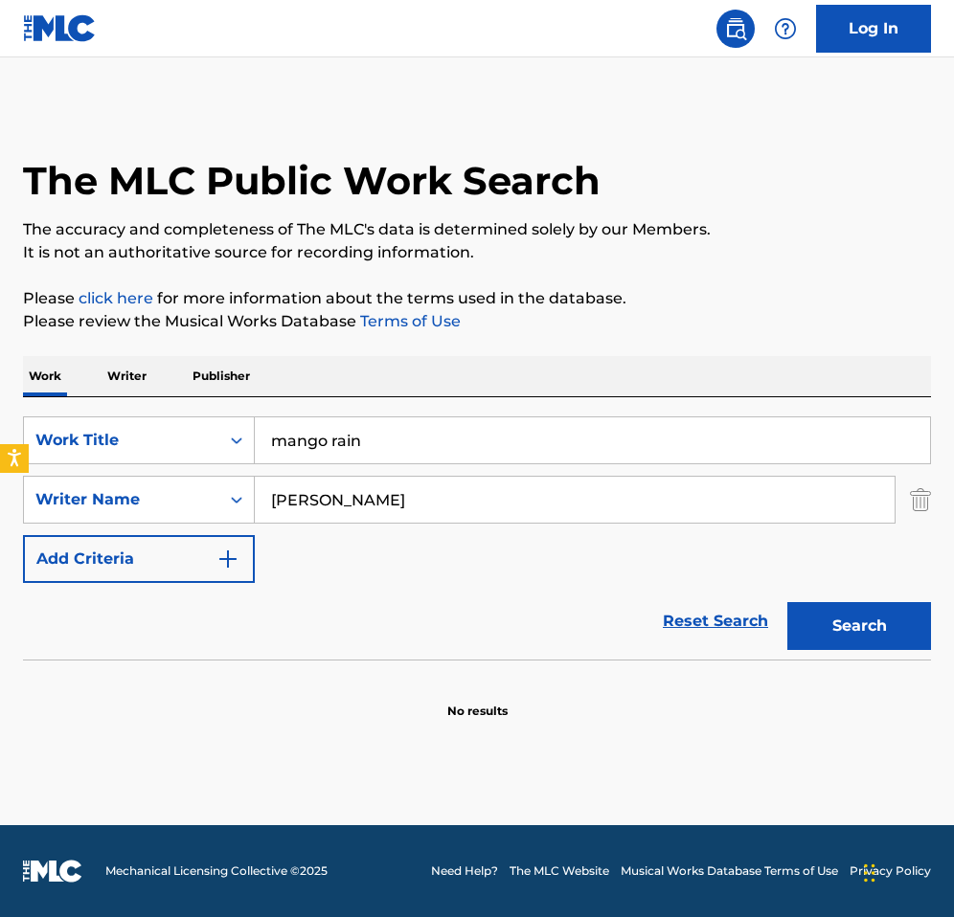
paste input "Midnight Shift"
drag, startPoint x: 371, startPoint y: 437, endPoint x: 260, endPoint y: 437, distance: 110.1
click at [260, 437] on input "mango rain" at bounding box center [592, 441] width 675 height 46
click at [787, 602] on button "Search" at bounding box center [859, 626] width 144 height 48
drag, startPoint x: 414, startPoint y: 441, endPoint x: 283, endPoint y: 440, distance: 130.3
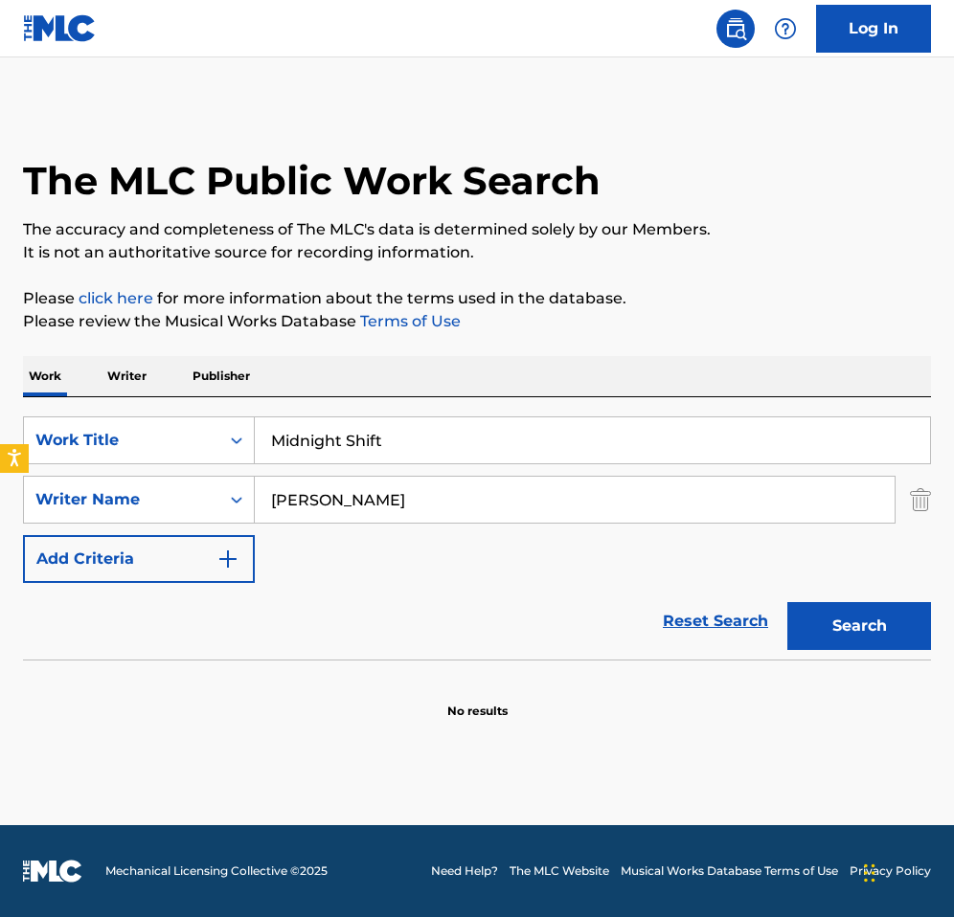
click at [283, 440] on input "Midnight Shift" at bounding box center [592, 441] width 675 height 46
click at [787, 602] on button "Search" at bounding box center [859, 626] width 144 height 48
click at [320, 440] on input "Mood swings" at bounding box center [592, 441] width 675 height 46
click at [787, 602] on button "Search" at bounding box center [859, 626] width 144 height 48
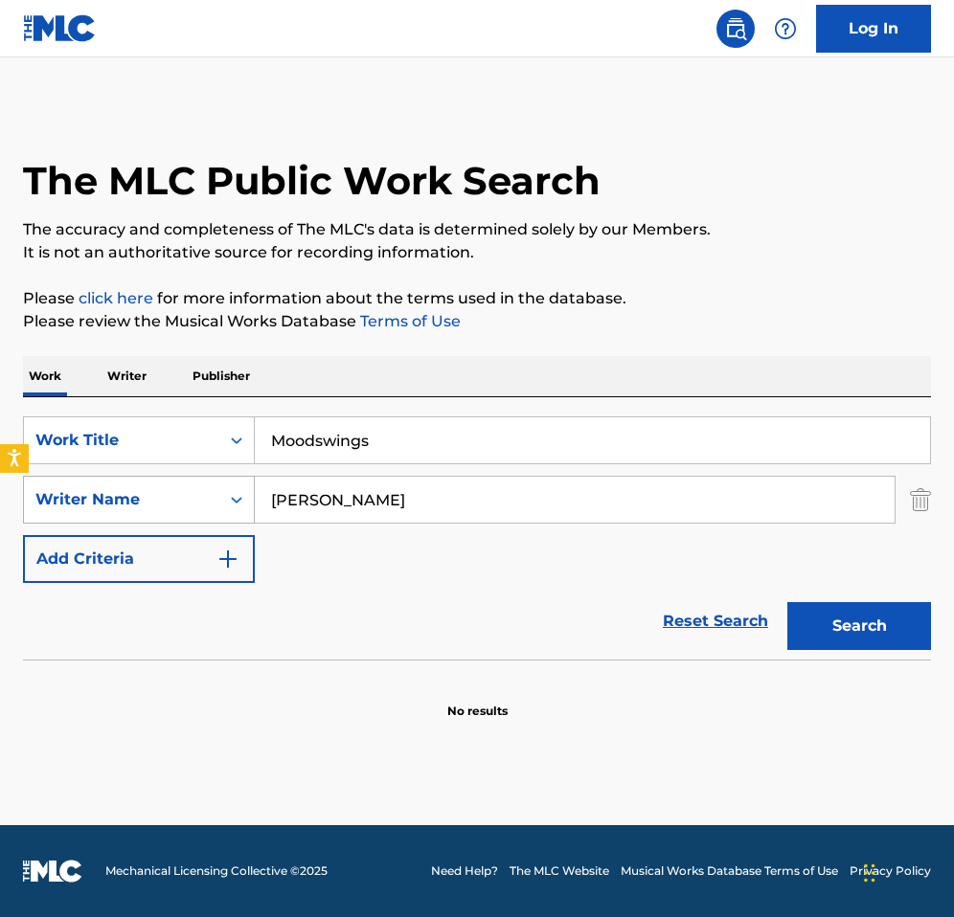
click at [207, 516] on div "Writer Name" at bounding box center [121, 500] width 195 height 36
click at [207, 512] on div "Writer Name" at bounding box center [121, 500] width 195 height 36
click at [831, 614] on button "Search" at bounding box center [859, 626] width 144 height 48
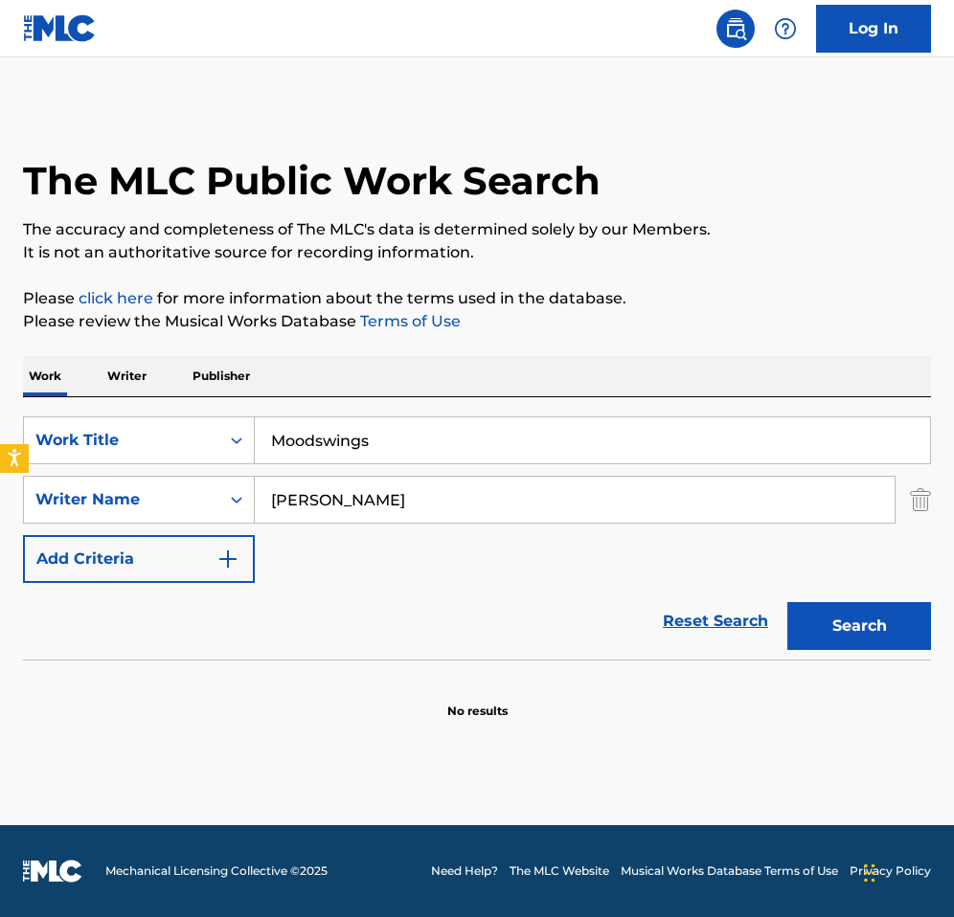
drag, startPoint x: 394, startPoint y: 434, endPoint x: 258, endPoint y: 434, distance: 136.0
click at [258, 434] on input "Moodswings" at bounding box center [592, 441] width 675 height 46
click at [787, 602] on button "Search" at bounding box center [859, 626] width 144 height 48
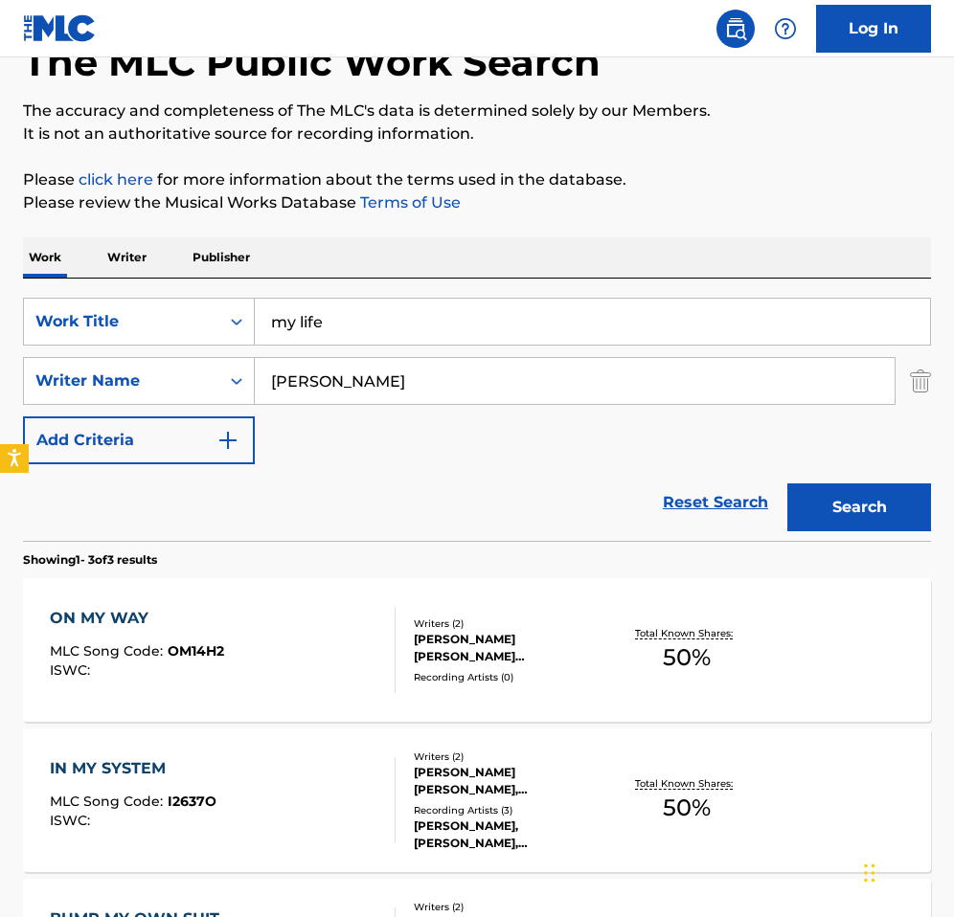
scroll to position [82, 0]
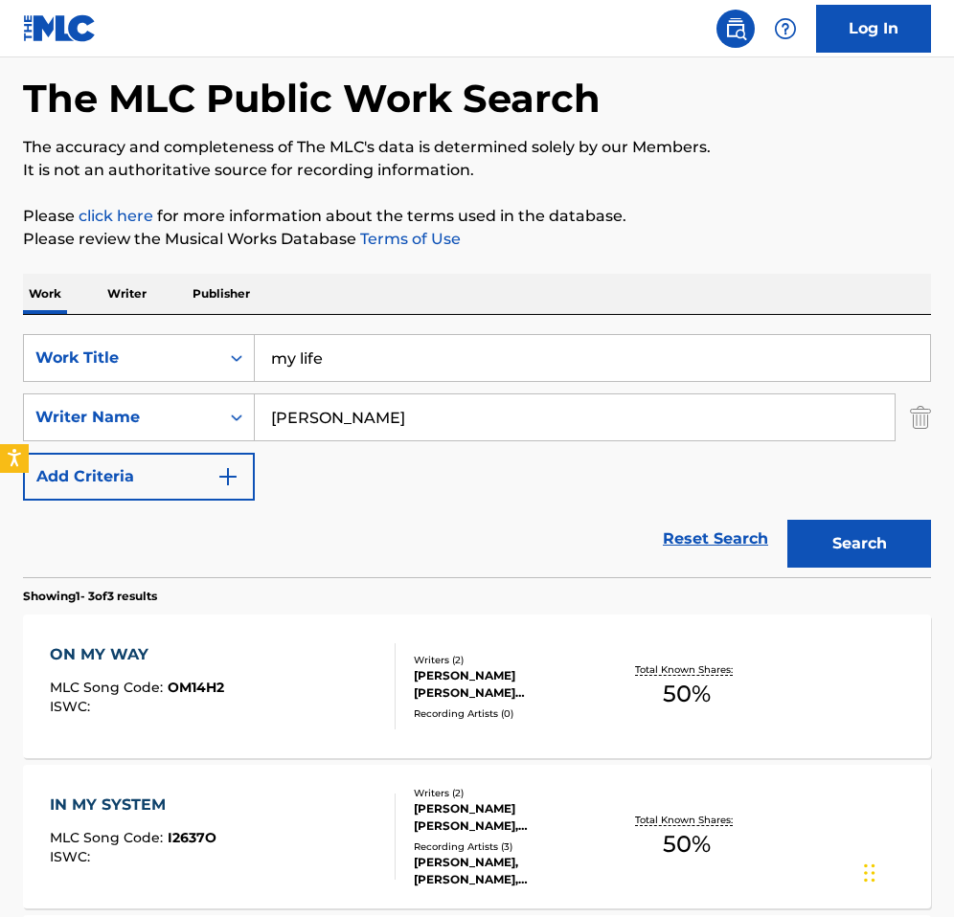
drag, startPoint x: 351, startPoint y: 359, endPoint x: 266, endPoint y: 359, distance: 84.3
click at [266, 359] on input "my life" at bounding box center [592, 358] width 675 height 46
click at [787, 520] on button "Search" at bounding box center [859, 544] width 144 height 48
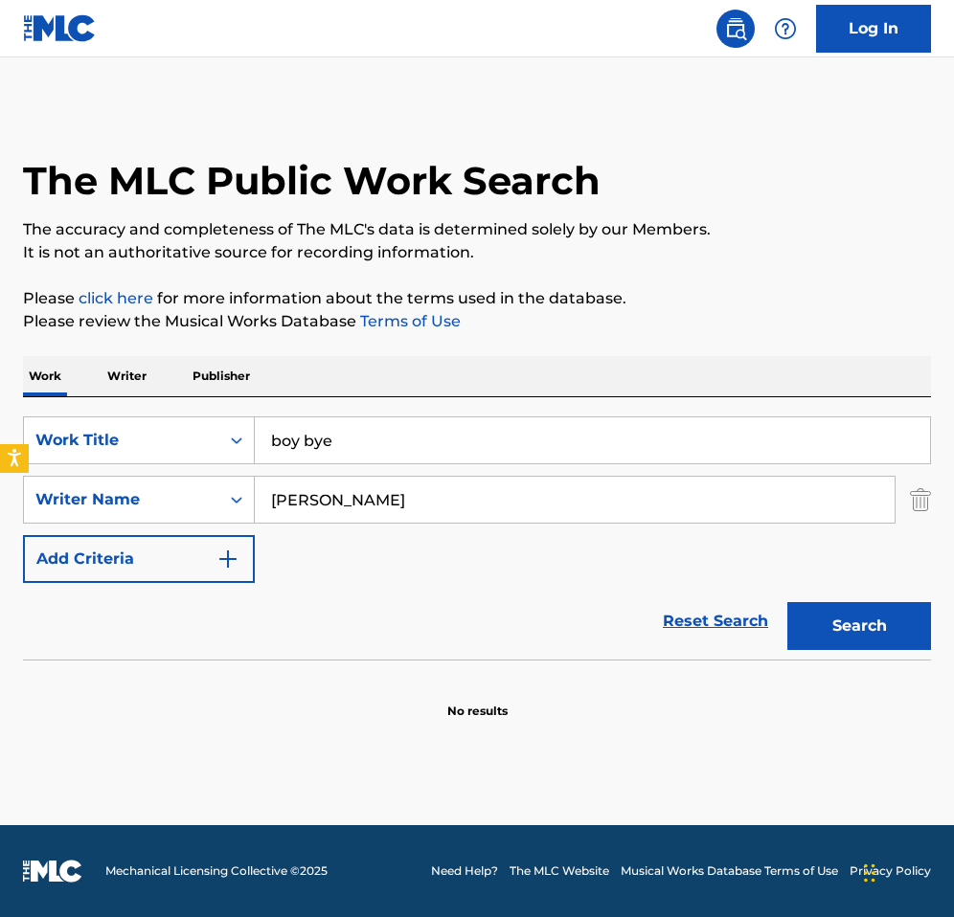
type input "boy bye"
click at [787, 602] on button "Search" at bounding box center [859, 626] width 144 height 48
